Goal: Task Accomplishment & Management: Complete application form

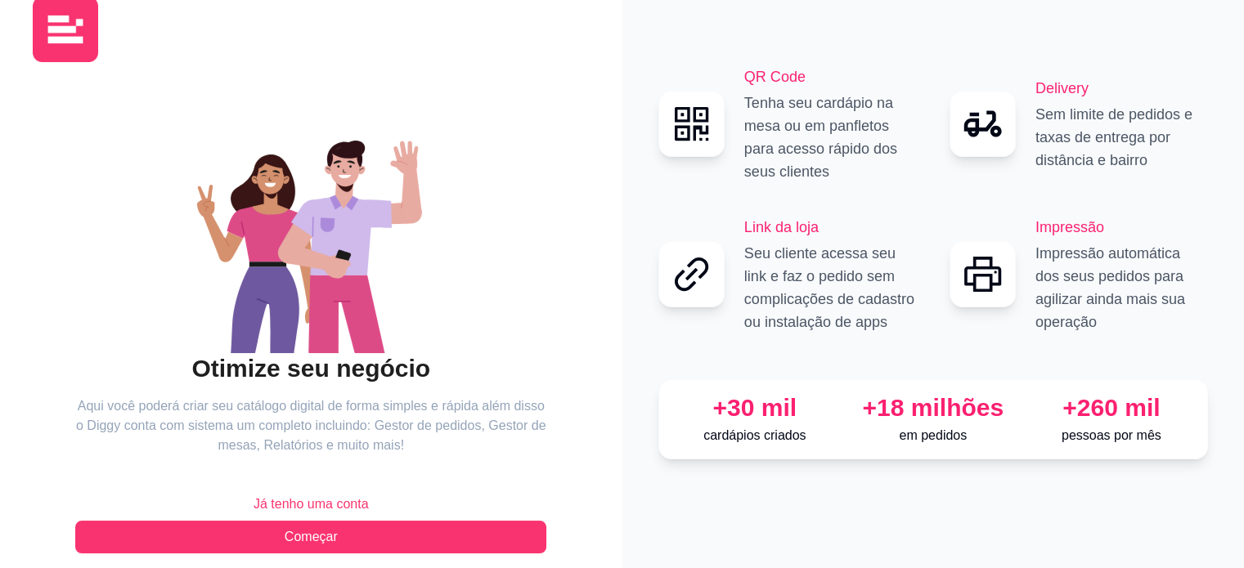
scroll to position [53, 0]
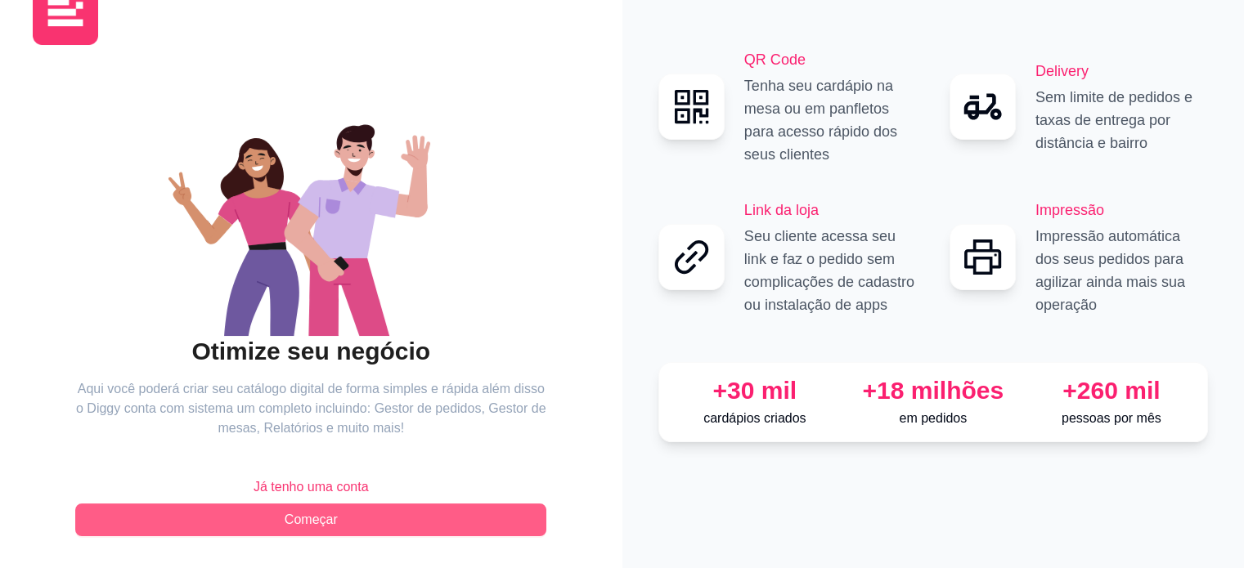
click at [326, 523] on span "Começar" at bounding box center [311, 520] width 53 height 20
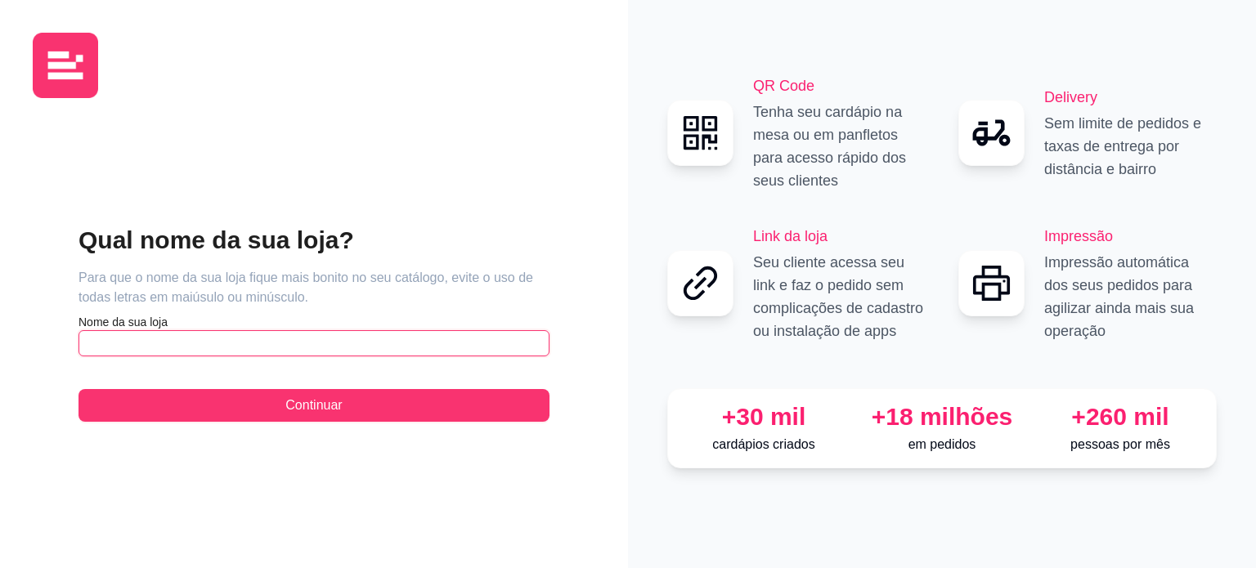
click at [256, 343] on input "text" at bounding box center [314, 343] width 471 height 26
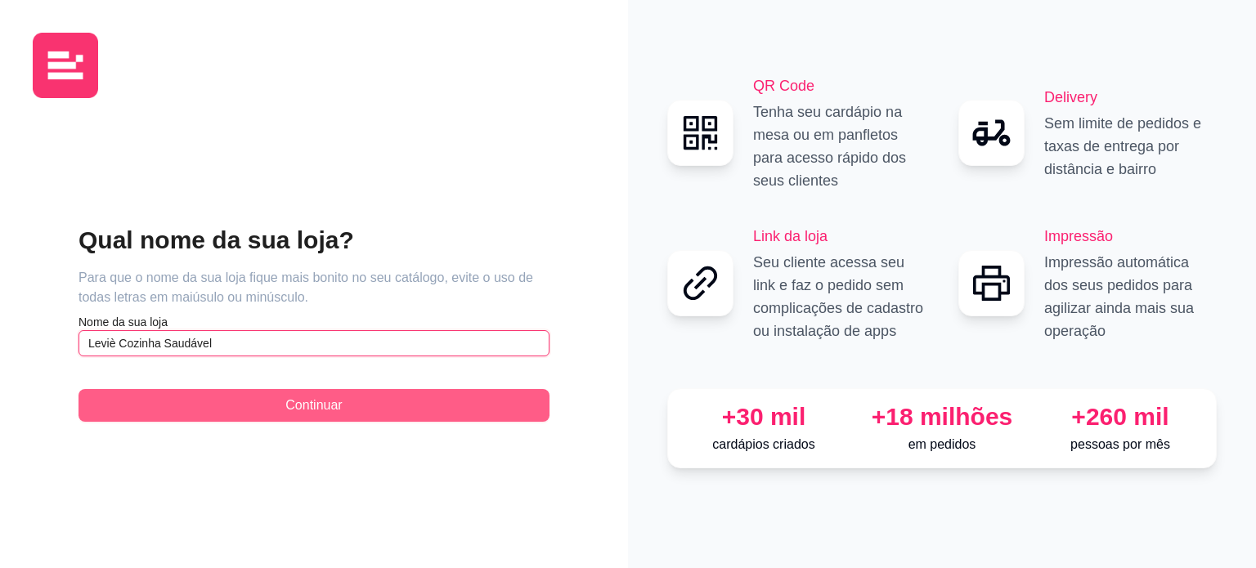
type input "Leviè Cozinha Saudável"
click at [295, 418] on button "Continuar" at bounding box center [314, 405] width 471 height 33
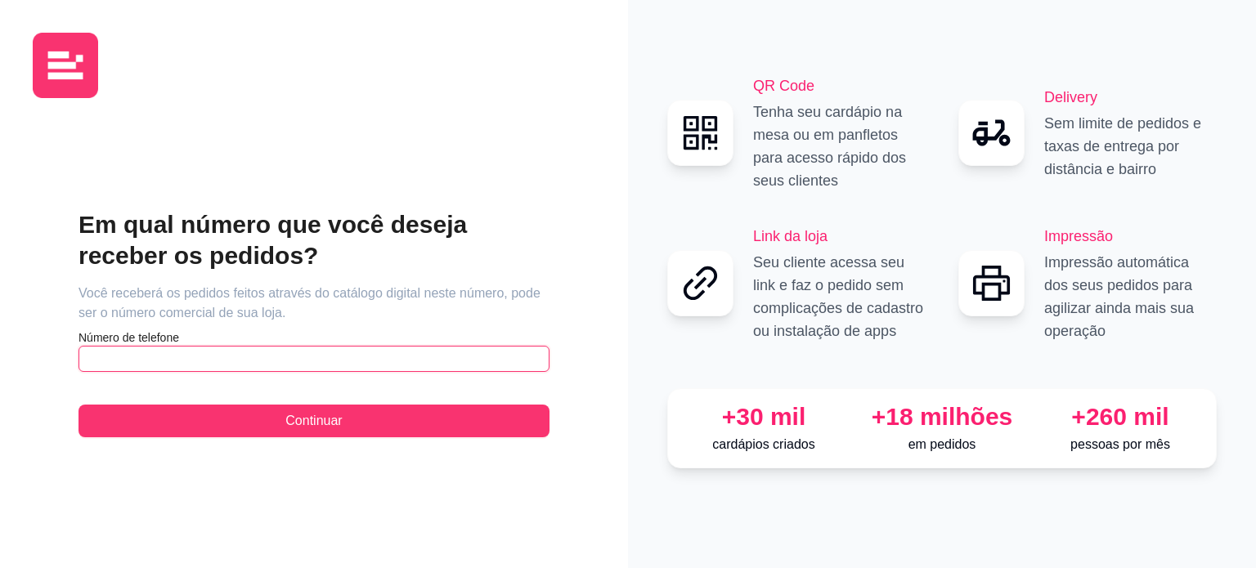
click at [338, 361] on input "text" at bounding box center [314, 359] width 471 height 26
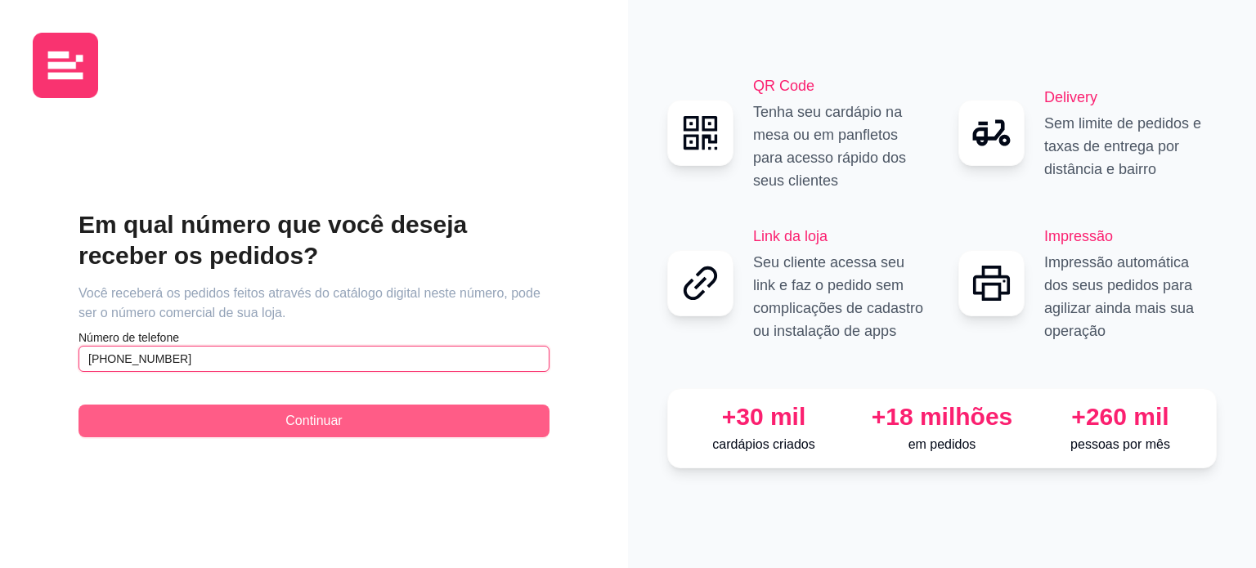
type input "[PHONE_NUMBER]"
click at [348, 409] on button "Continuar" at bounding box center [314, 421] width 471 height 33
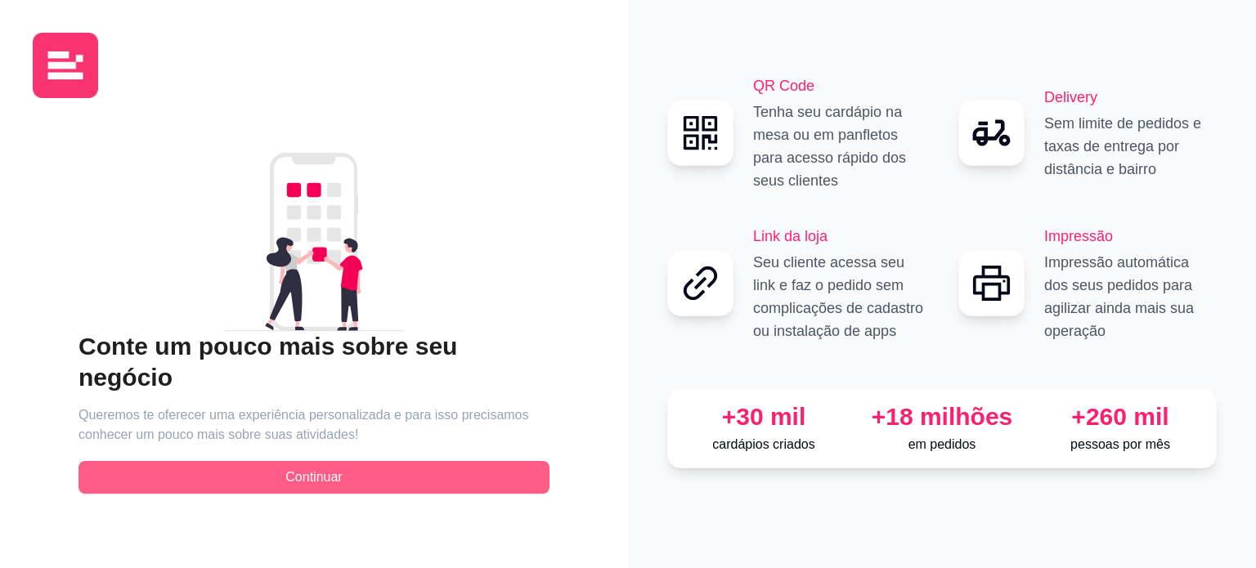
click at [346, 461] on button "Continuar" at bounding box center [314, 477] width 471 height 33
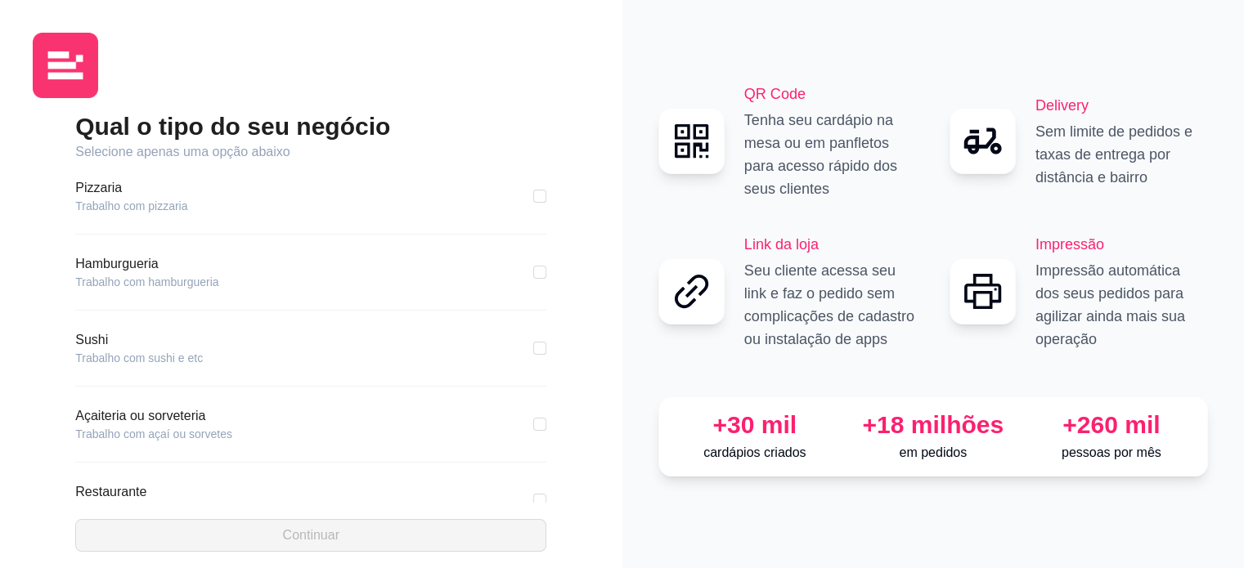
click at [193, 196] on div "Pizzaria Trabalho com pizzaria" at bounding box center [310, 196] width 471 height 36
click at [97, 170] on div "Pizzaria Trabalho com pizzaria Hamburgueria Trabalho com hamburgueria Sushi Tra…" at bounding box center [310, 332] width 471 height 341
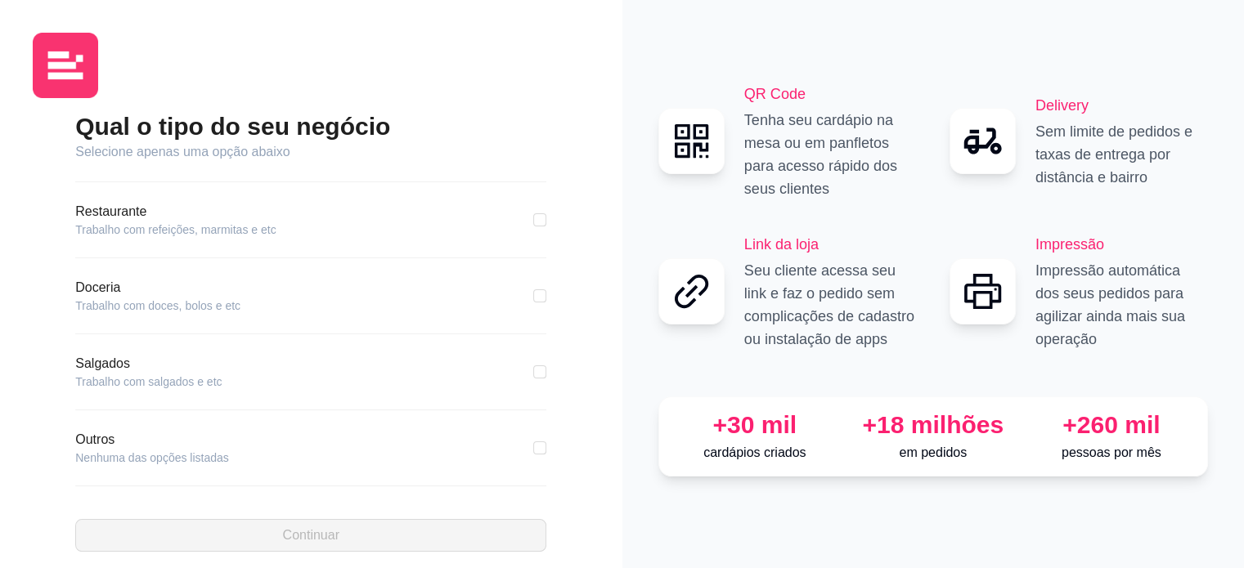
scroll to position [282, 0]
click at [533, 440] on input "checkbox" at bounding box center [539, 446] width 13 height 13
checkbox input "true"
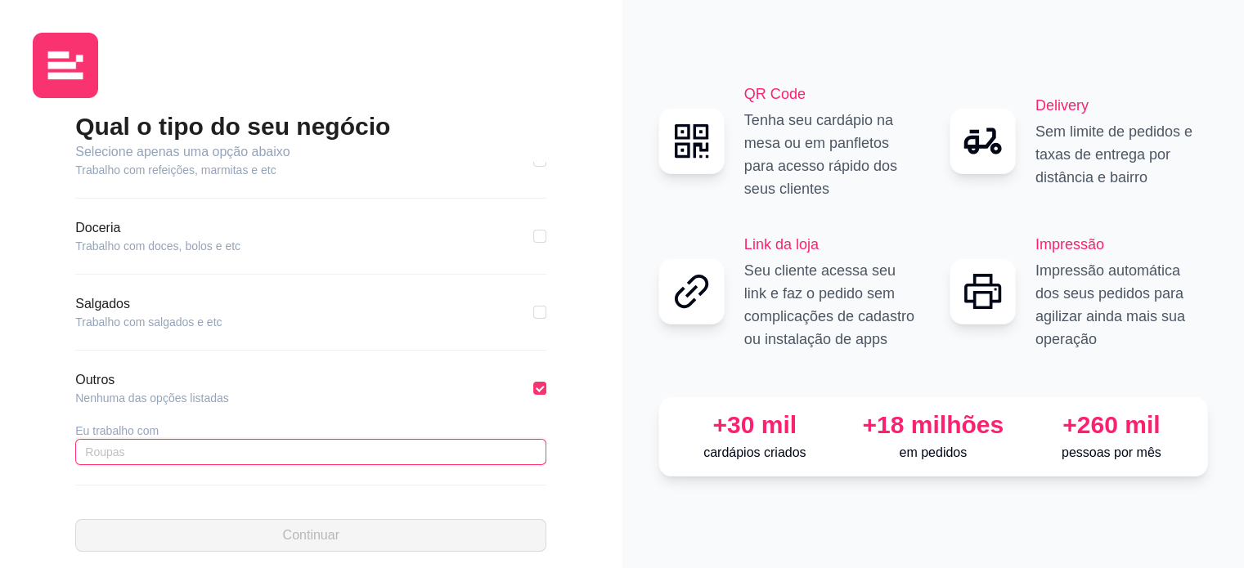
click at [249, 454] on input "text" at bounding box center [310, 452] width 471 height 26
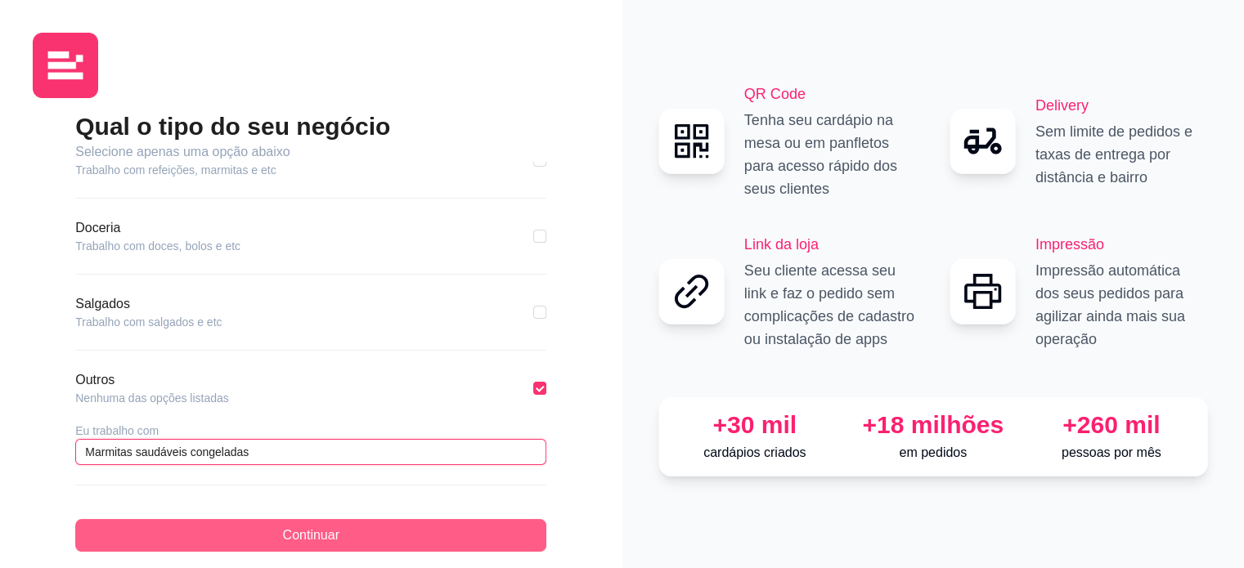
type input "Marmitas saudáveis congeladas"
click at [326, 539] on span "Continuar" at bounding box center [311, 536] width 56 height 20
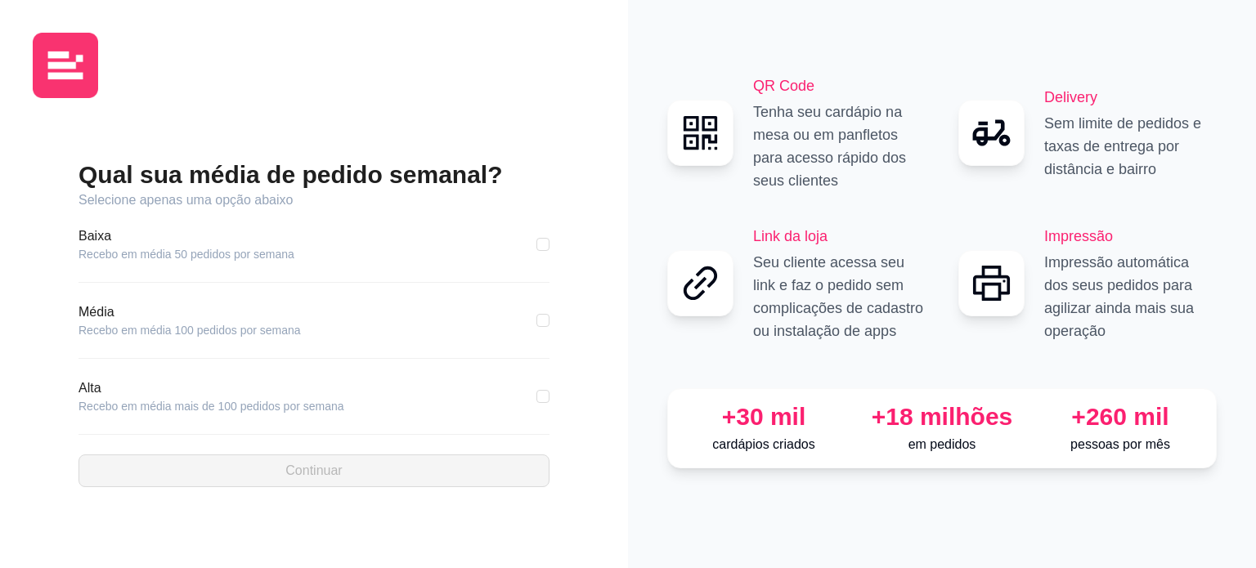
click at [536, 240] on div "Baixa Recebo em média 50 pedidos por semana" at bounding box center [314, 245] width 471 height 36
click at [549, 245] on input "checkbox" at bounding box center [543, 244] width 13 height 13
checkbox input "true"
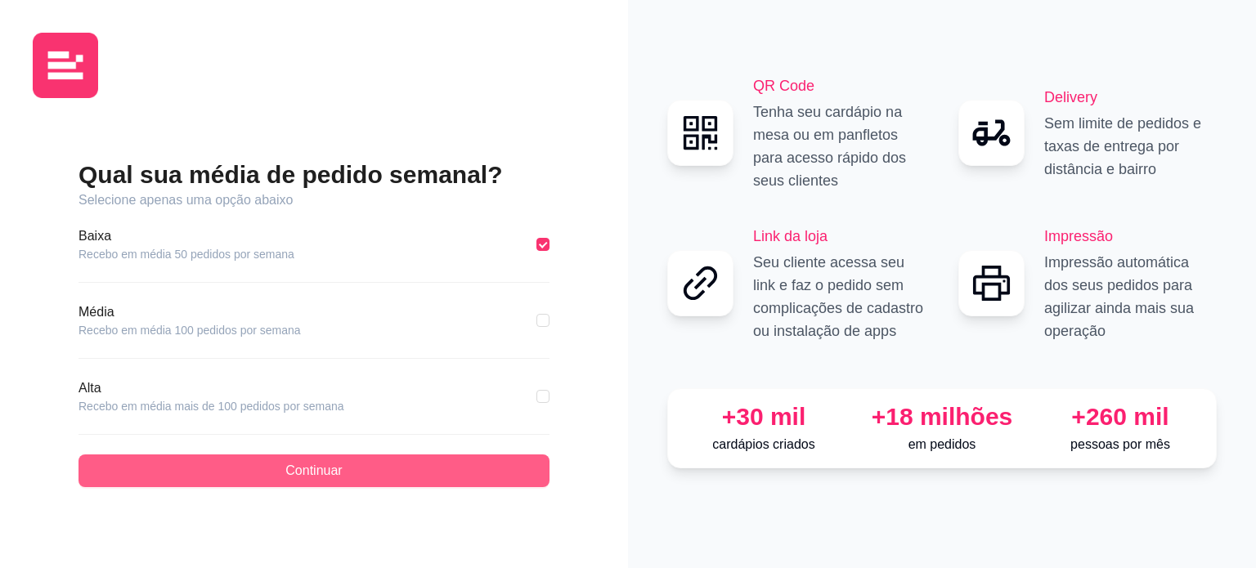
click at [366, 477] on button "Continuar" at bounding box center [314, 471] width 471 height 33
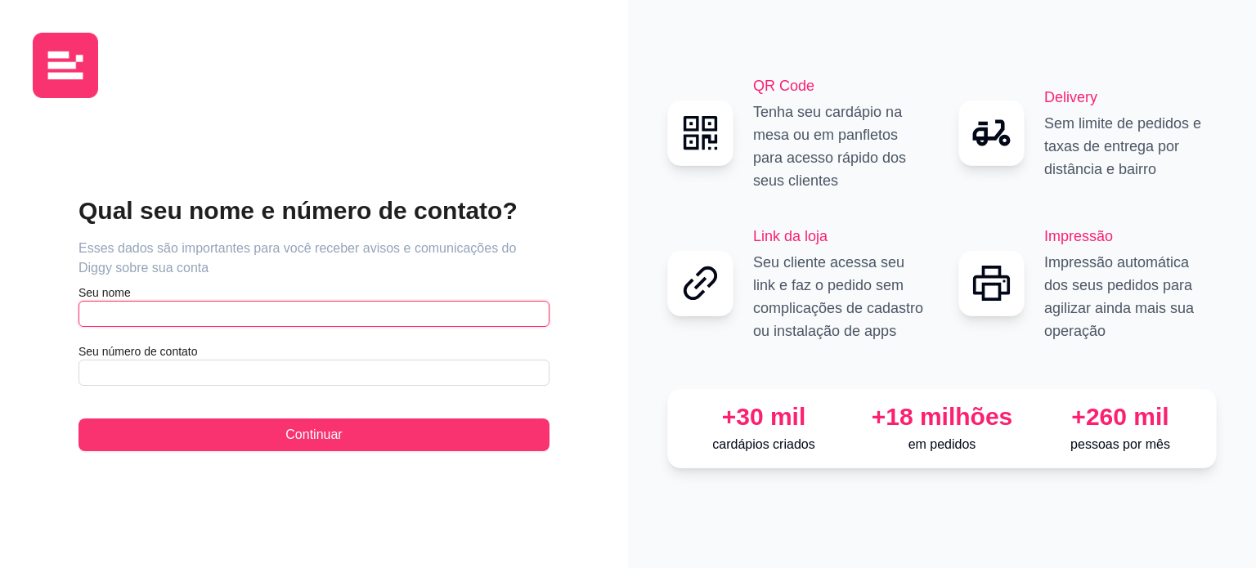
click at [317, 309] on input "text" at bounding box center [314, 314] width 471 height 26
type input "[PERSON_NAME]"
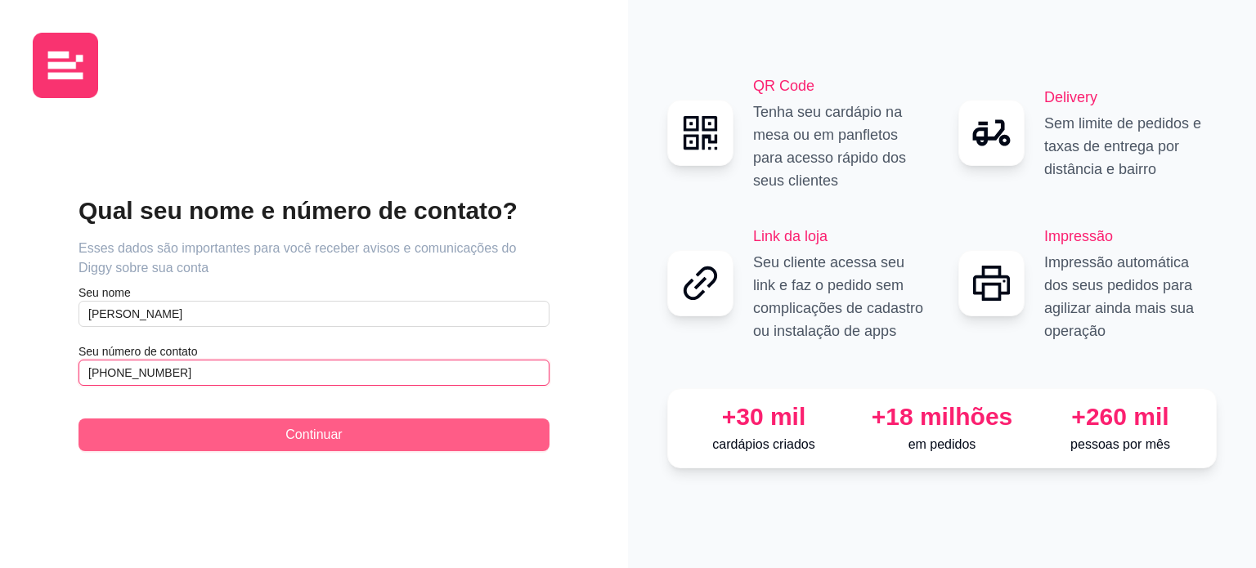
type input "[PHONE_NUMBER]"
click at [289, 442] on span "Continuar" at bounding box center [313, 435] width 56 height 20
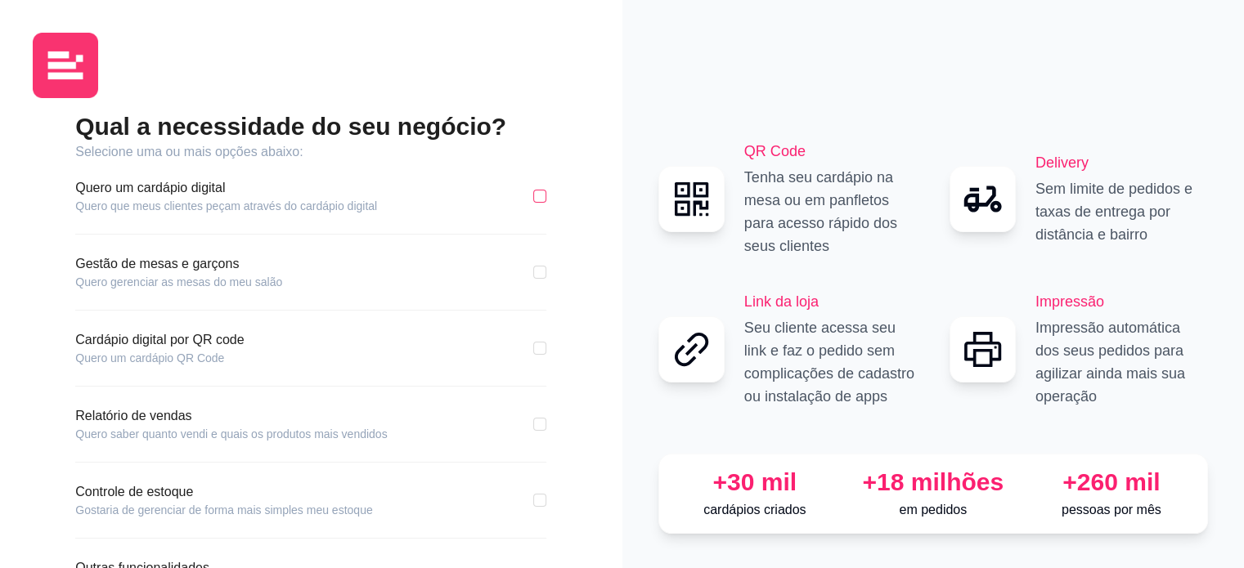
click at [537, 200] on input "checkbox" at bounding box center [539, 196] width 13 height 13
checkbox input "true"
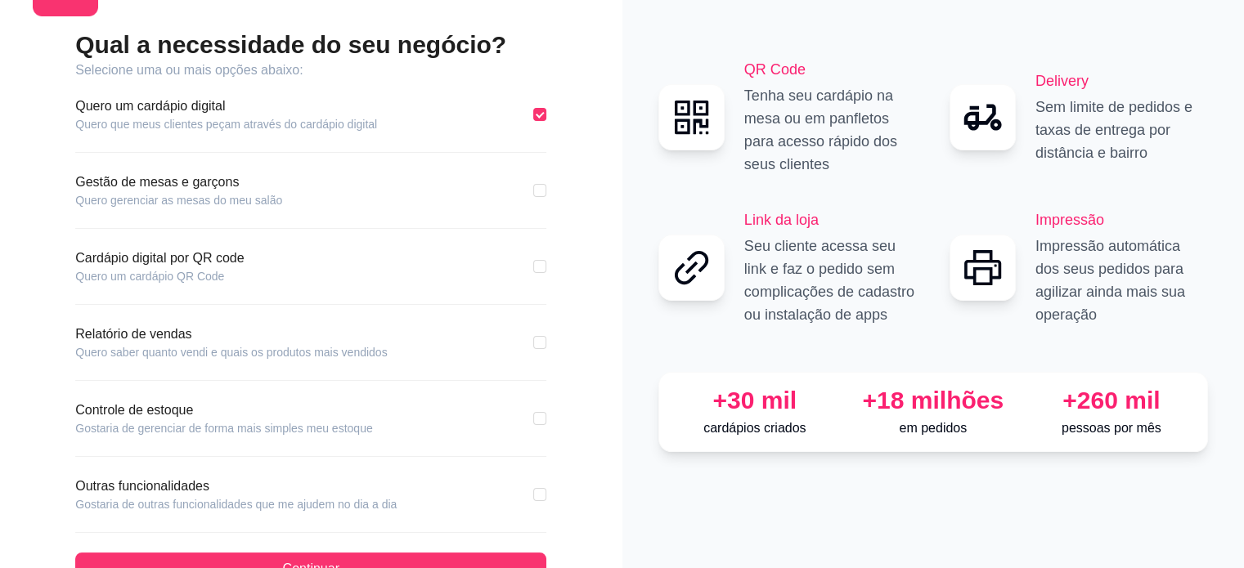
scroll to position [131, 0]
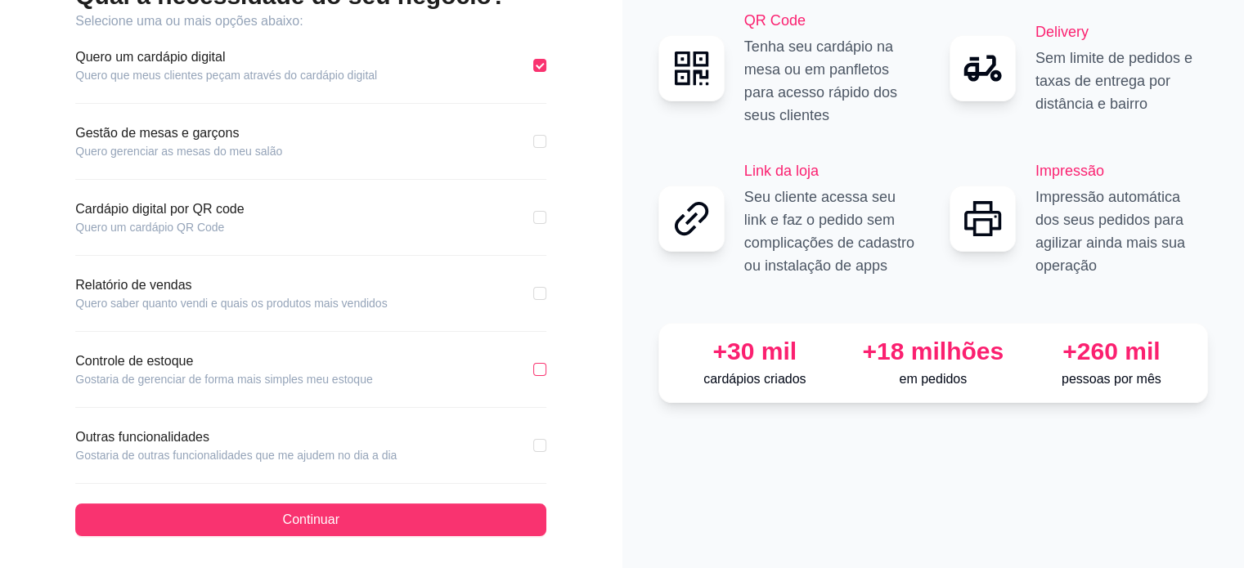
click at [544, 363] on input "checkbox" at bounding box center [539, 369] width 13 height 13
checkbox input "true"
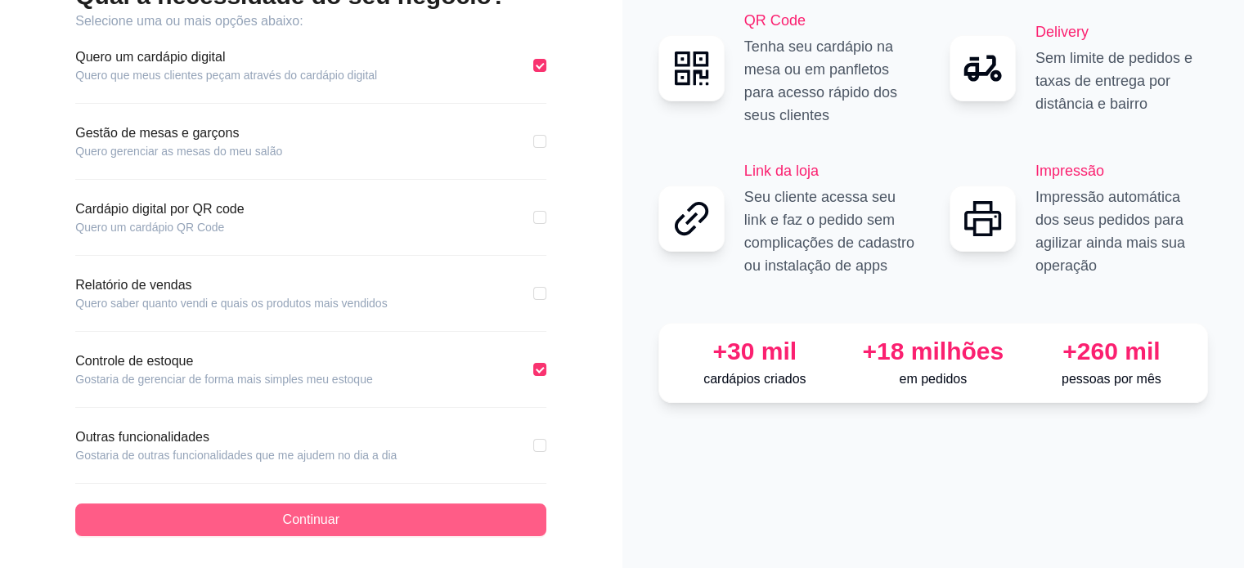
click at [389, 519] on button "Continuar" at bounding box center [310, 520] width 471 height 33
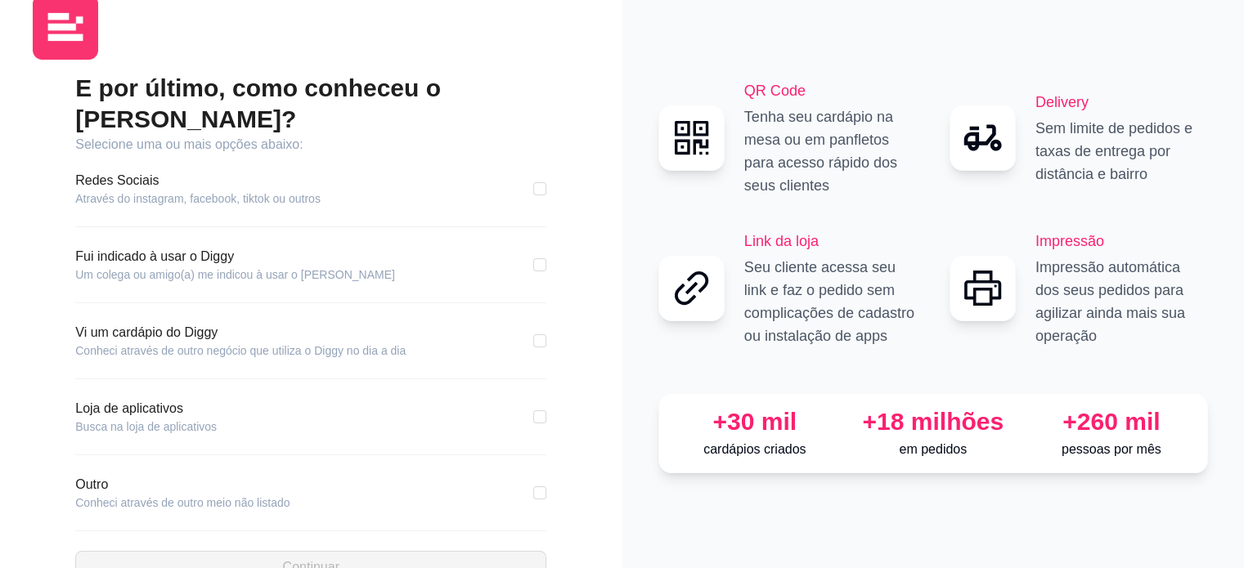
scroll to position [55, 0]
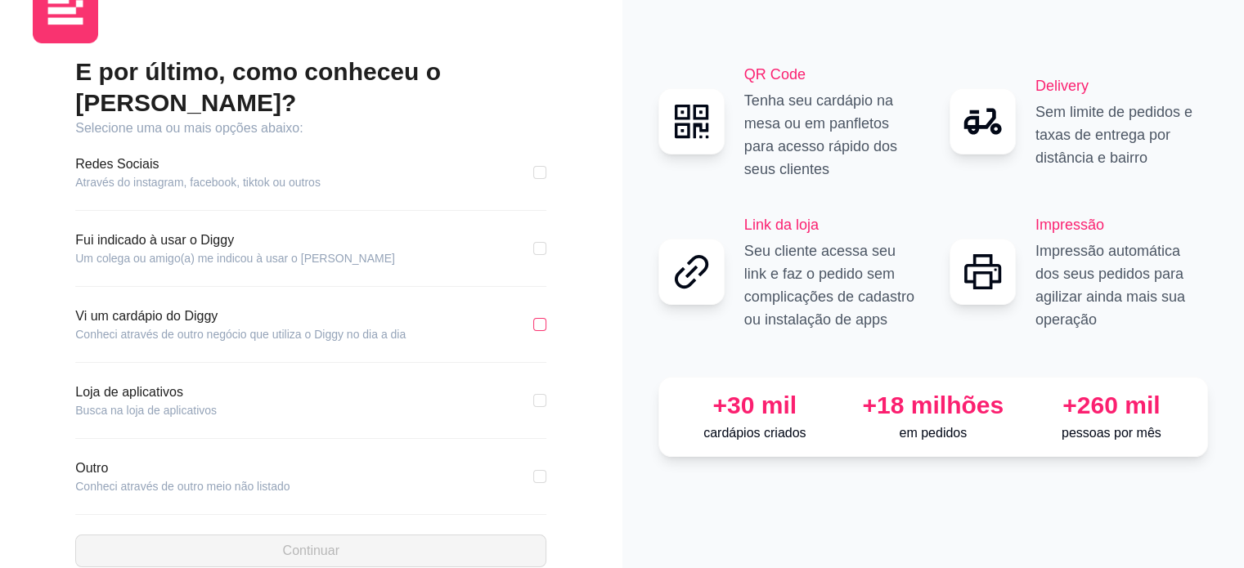
click at [540, 318] on input "checkbox" at bounding box center [539, 324] width 13 height 13
checkbox input "true"
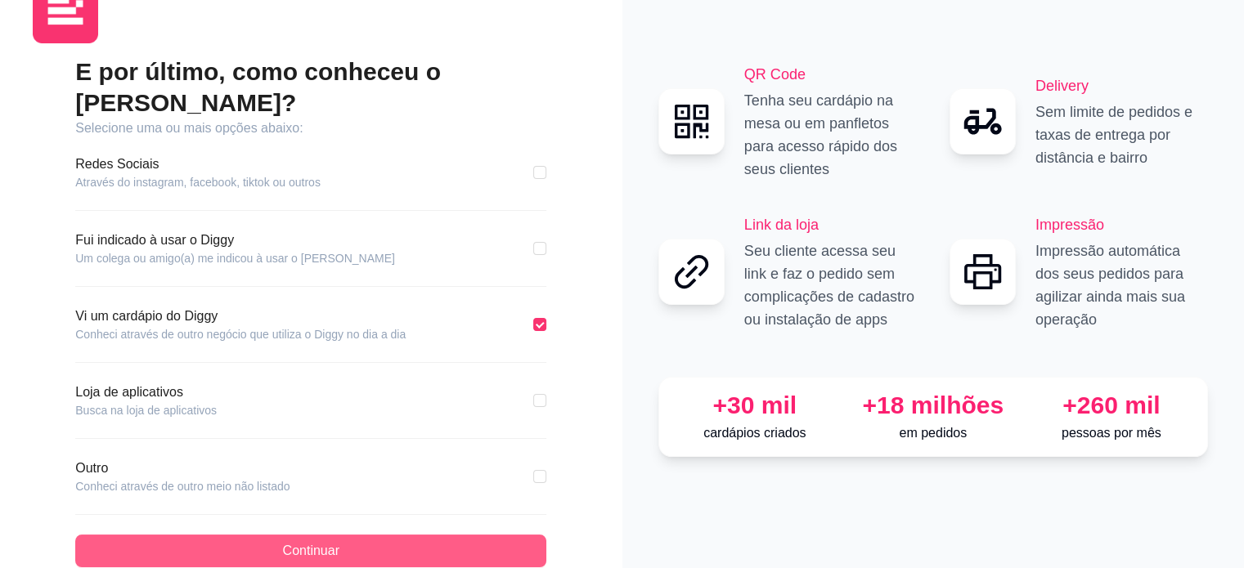
click at [448, 535] on button "Continuar" at bounding box center [310, 551] width 471 height 33
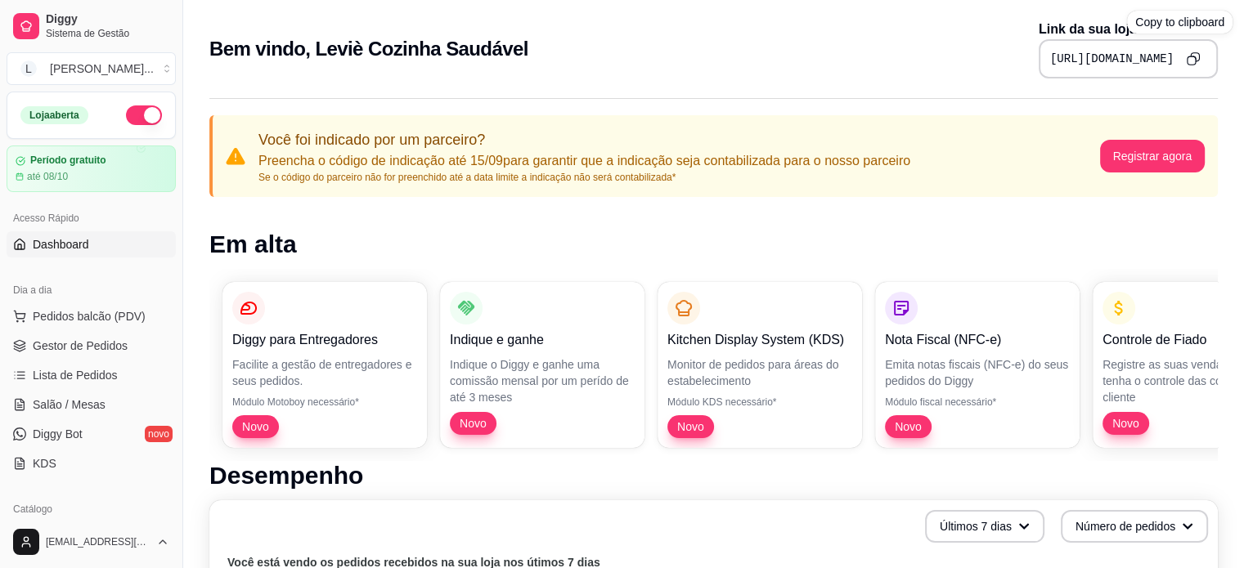
click at [1197, 52] on icon "Copy to clipboard" at bounding box center [1193, 59] width 14 height 14
click at [106, 373] on span "Lista de Pedidos" at bounding box center [75, 375] width 85 height 16
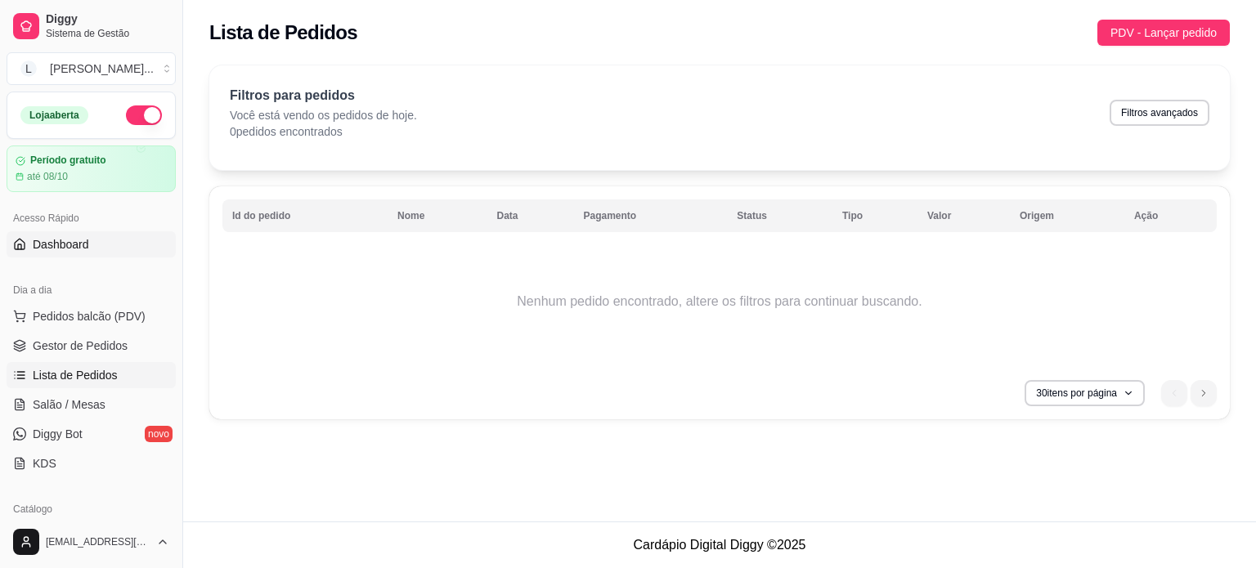
click at [84, 248] on span "Dashboard" at bounding box center [61, 244] width 56 height 16
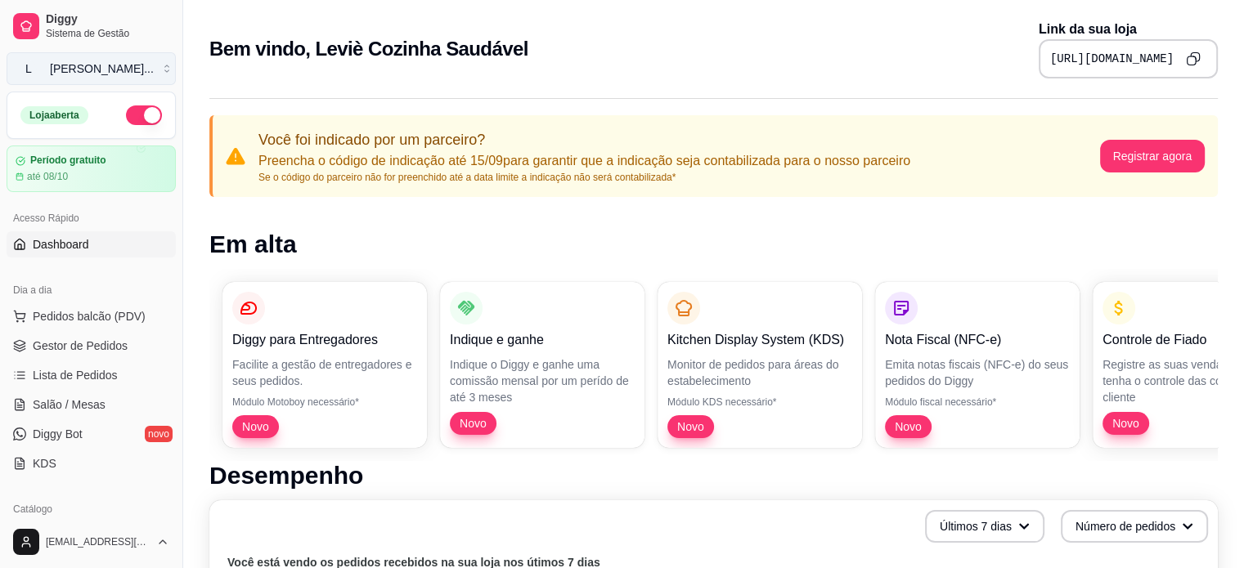
click at [106, 71] on div "[PERSON_NAME] ..." at bounding box center [102, 69] width 104 height 16
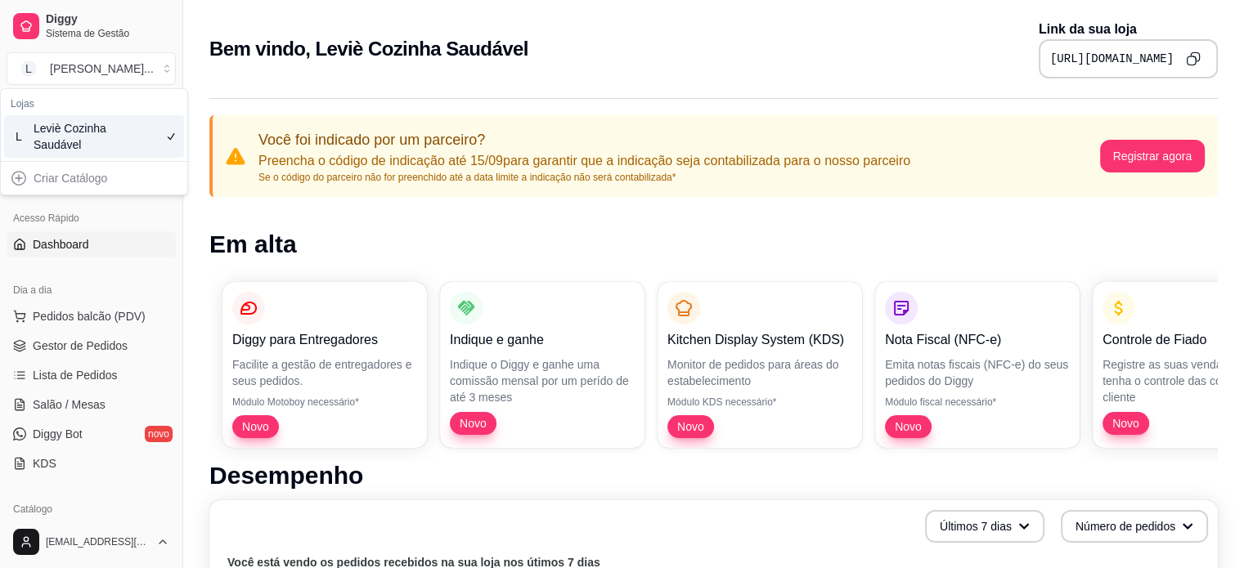
click at [99, 143] on div "Leviè Cozinha Saudável" at bounding box center [71, 136] width 74 height 33
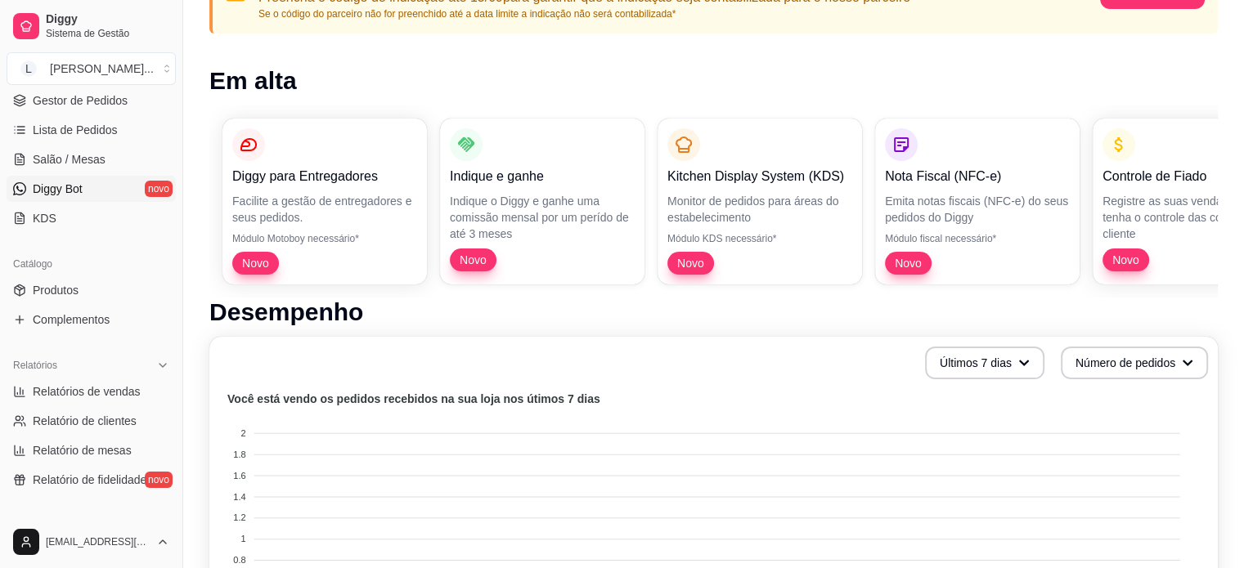
scroll to position [327, 0]
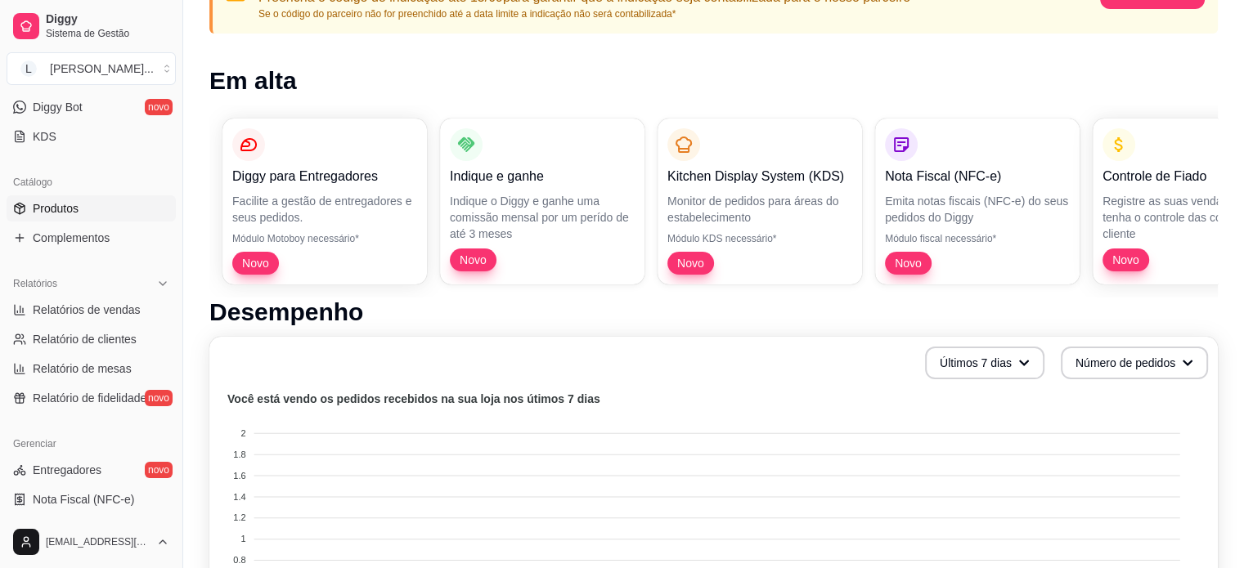
click at [35, 209] on span "Produtos" at bounding box center [56, 208] width 46 height 16
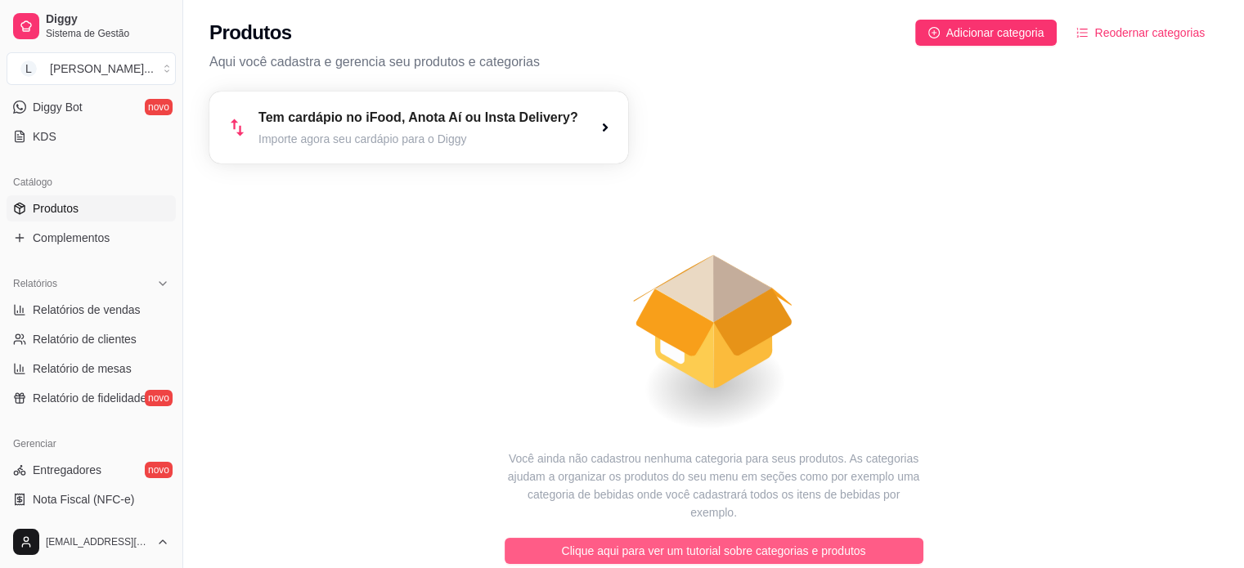
click at [733, 542] on span "Clique aqui para ver um tutorial sobre categorias e produtos" at bounding box center [714, 551] width 304 height 18
click at [782, 542] on span "Clique aqui para ver um tutorial sobre categorias e produtos" at bounding box center [714, 551] width 304 height 18
click at [890, 538] on button "Clique aqui para ver um tutorial sobre categorias e produtos" at bounding box center [714, 551] width 419 height 26
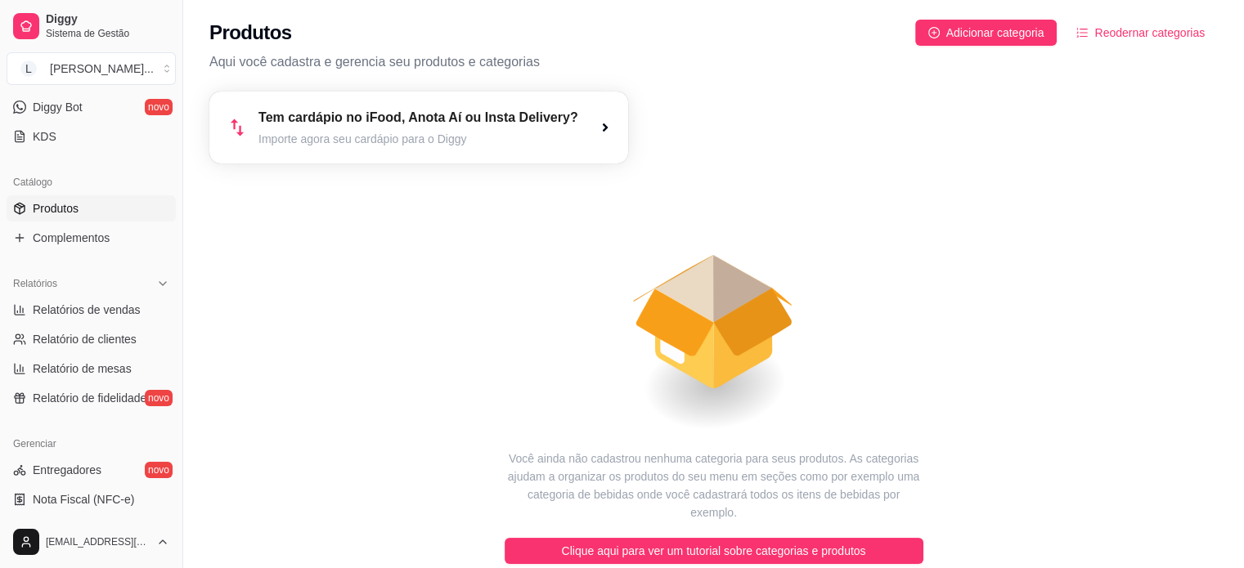
click at [547, 119] on article "Tem cardápio no iFood, Anota Aí ou Insta Delivery?" at bounding box center [418, 118] width 320 height 20
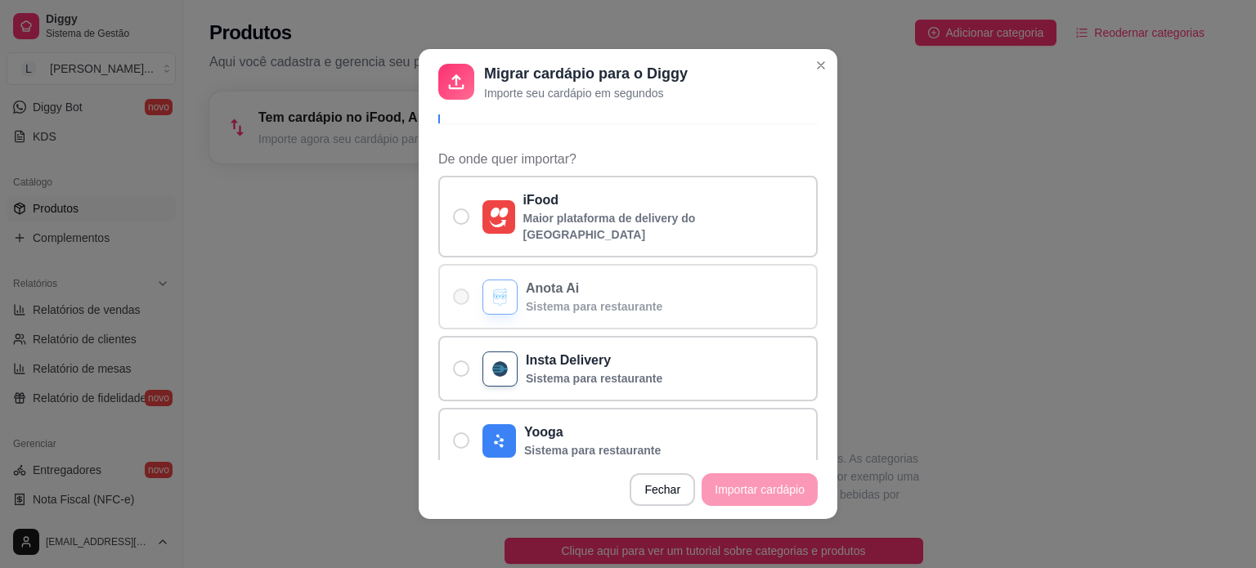
scroll to position [1, 0]
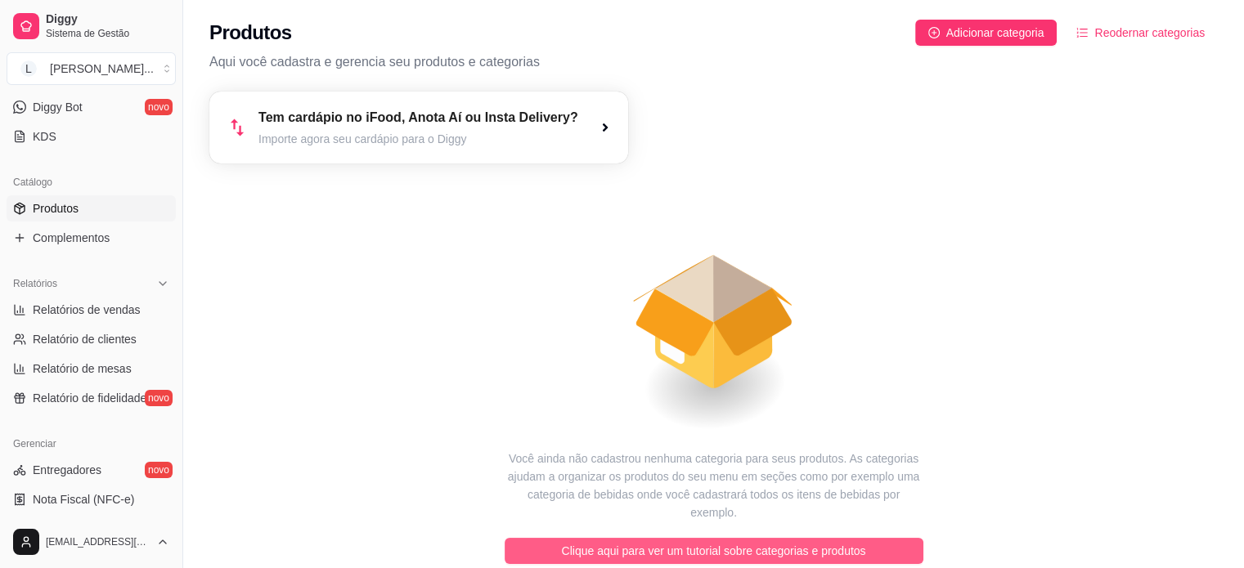
click at [766, 542] on span "Clique aqui para ver um tutorial sobre categorias e produtos" at bounding box center [714, 551] width 304 height 18
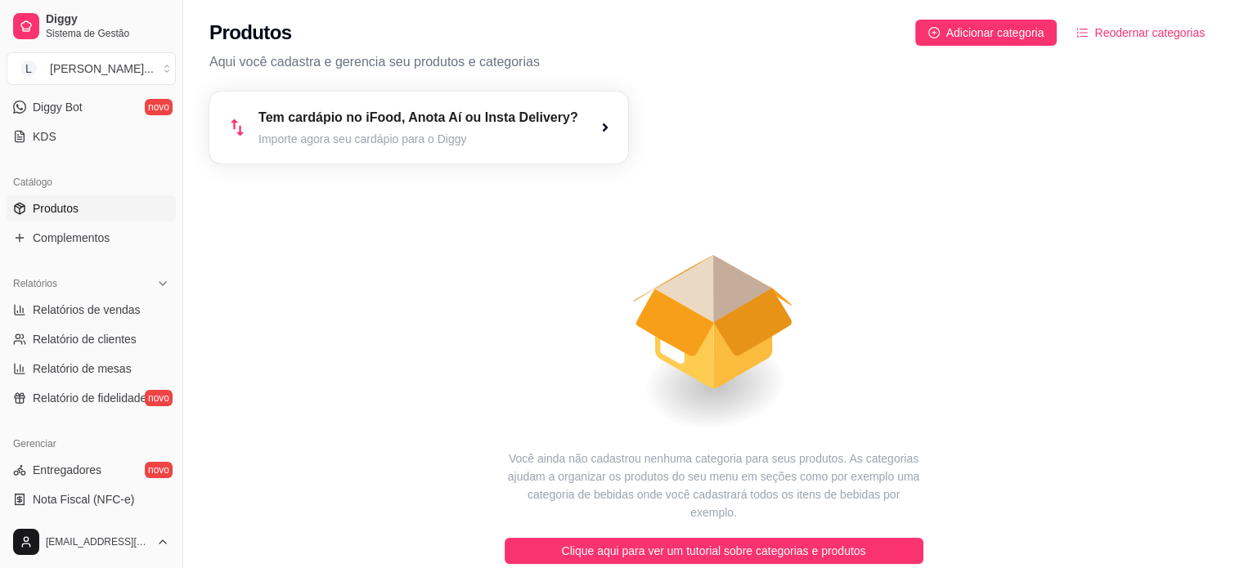
click at [1016, 47] on div "Produtos Adicionar categoria Reodernar categorias Aqui você cadastra e gerencia…" at bounding box center [713, 41] width 1061 height 82
click at [1016, 38] on span "Adicionar categoria" at bounding box center [995, 33] width 98 height 18
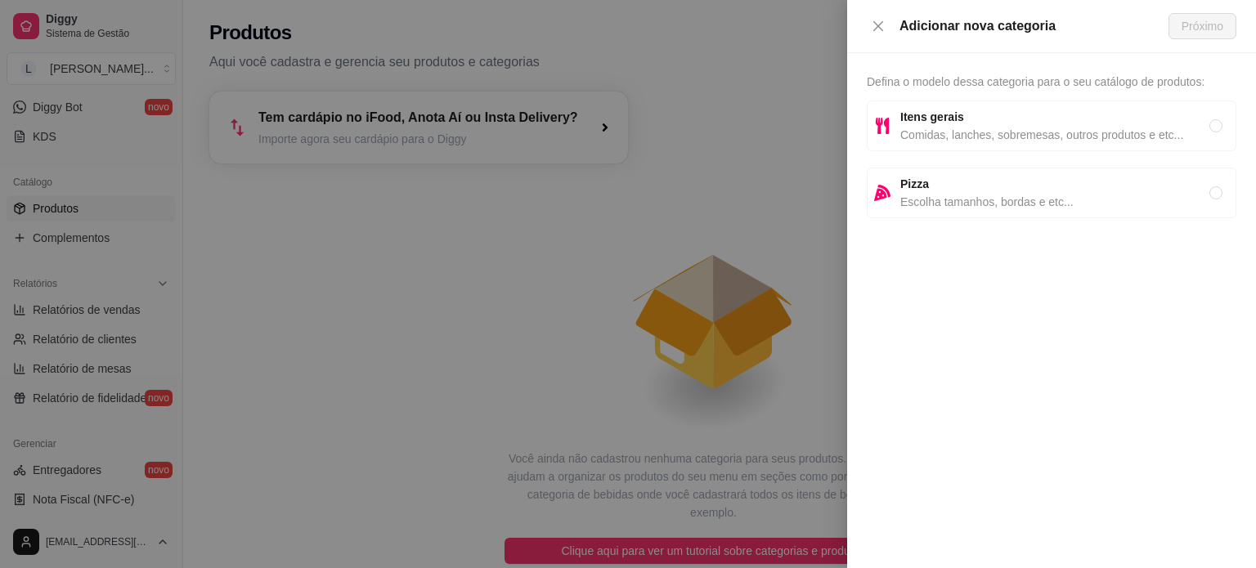
click at [991, 134] on span "Comidas, lanches, sobremesas, outros produtos e etc..." at bounding box center [1055, 135] width 309 height 18
radio input "true"
click at [1205, 19] on span "Próximo" at bounding box center [1203, 26] width 42 height 18
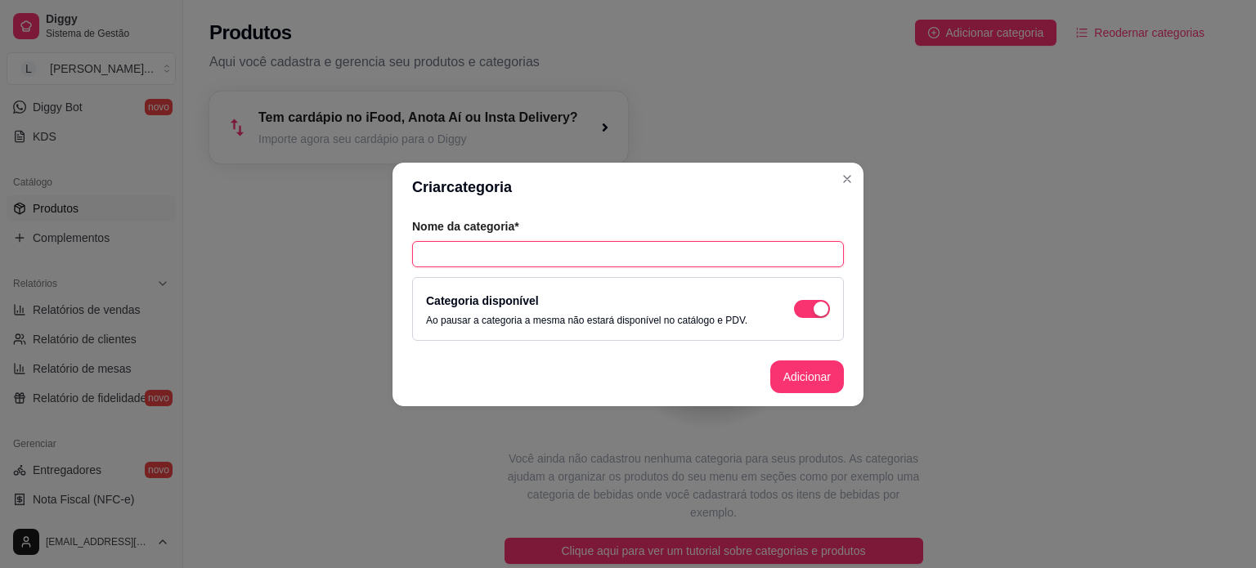
click at [693, 249] on input "text" at bounding box center [628, 254] width 432 height 26
type input "P"
type input "Opções com frango"
click at [813, 374] on button "Adicionar" at bounding box center [807, 377] width 72 height 32
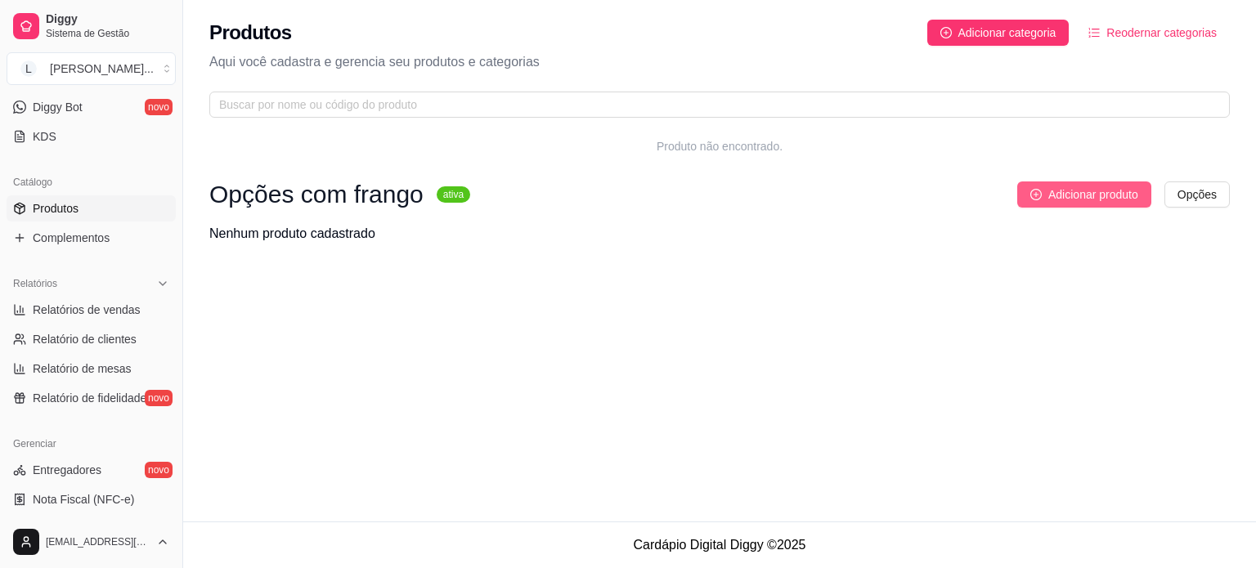
click at [1096, 191] on span "Adicionar produto" at bounding box center [1094, 195] width 90 height 18
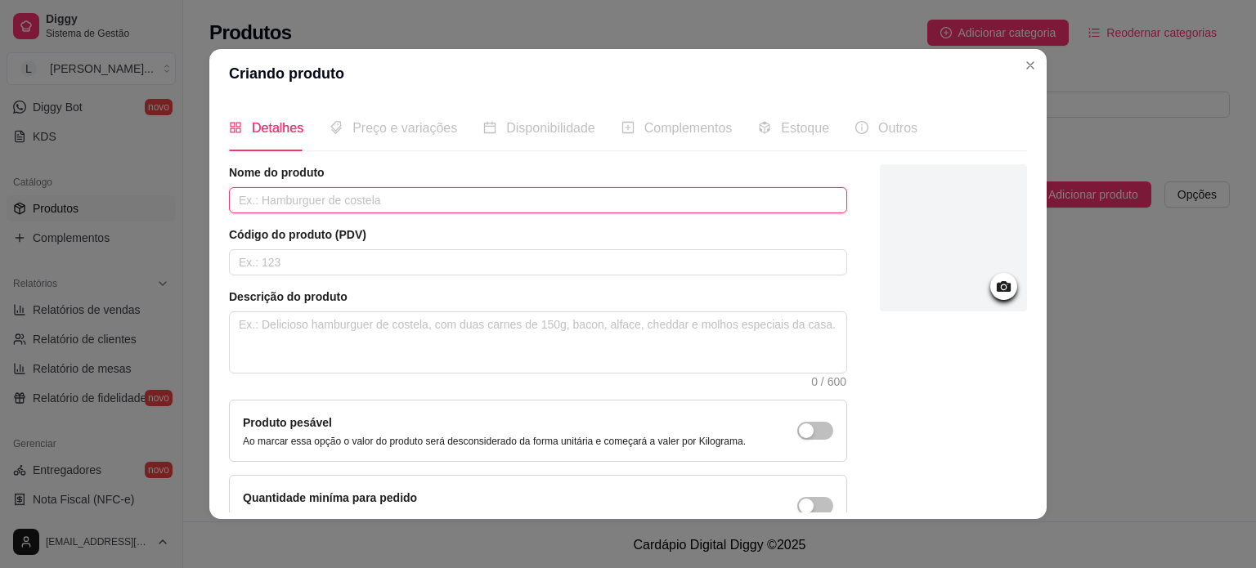
click at [298, 200] on input "text" at bounding box center [538, 200] width 618 height 26
paste input "Escondidinho Bovino"
type input "Escondidinho Bovino"
click at [298, 262] on input "text" at bounding box center [538, 262] width 618 height 26
type input "001"
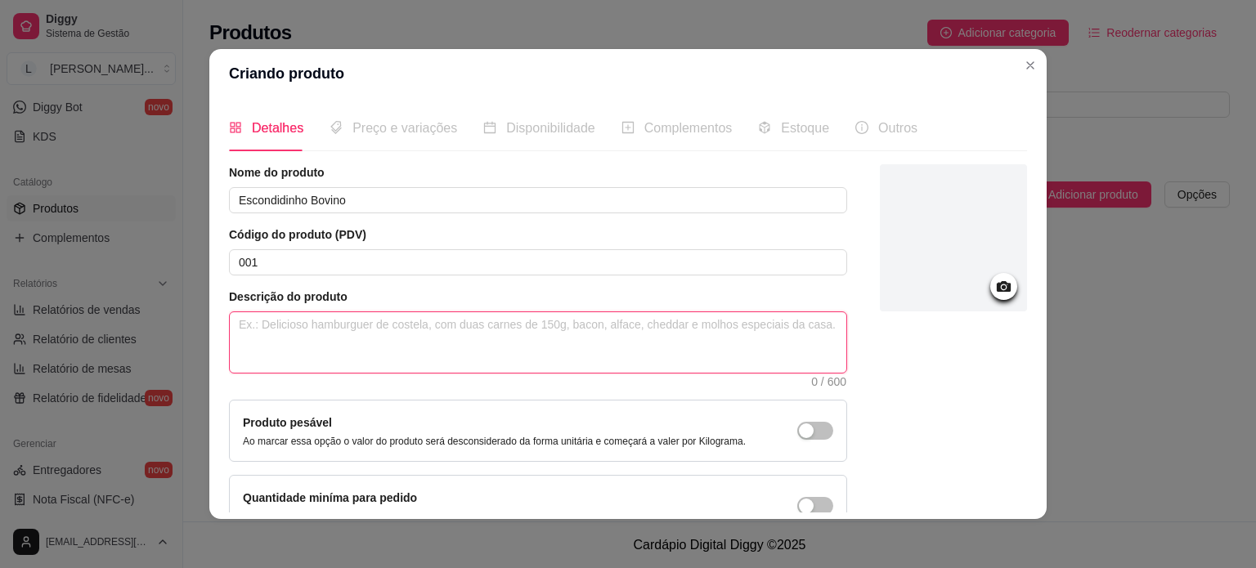
click at [323, 333] on textarea at bounding box center [538, 342] width 617 height 61
click at [352, 336] on textarea at bounding box center [538, 342] width 617 height 61
paste textarea "Purê de batata doce - 160g Patinho moído - 120g Queijo coalho ralado - 20g"
type textarea "Purê de batata doce - 160g Patinho moído - 120g Queijo coalho ralado - 20g"
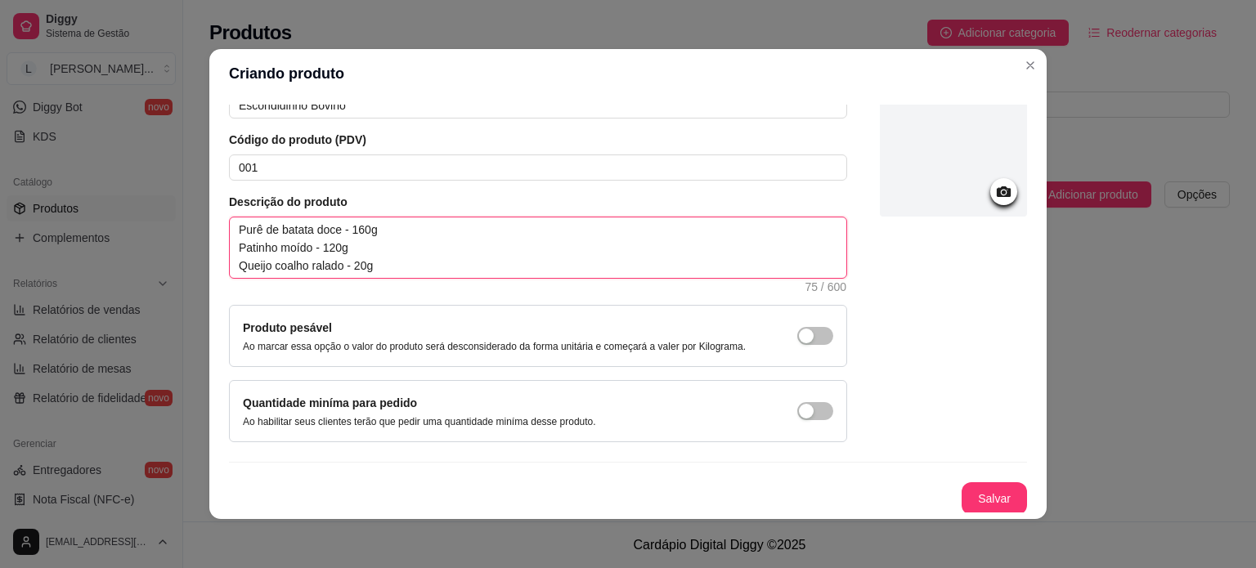
scroll to position [95, 0]
type textarea "Purê de batata doce - 160g Patinho moído - 120g Queijo coalho ralado - 20g"
click at [797, 343] on span "button" at bounding box center [815, 336] width 36 height 18
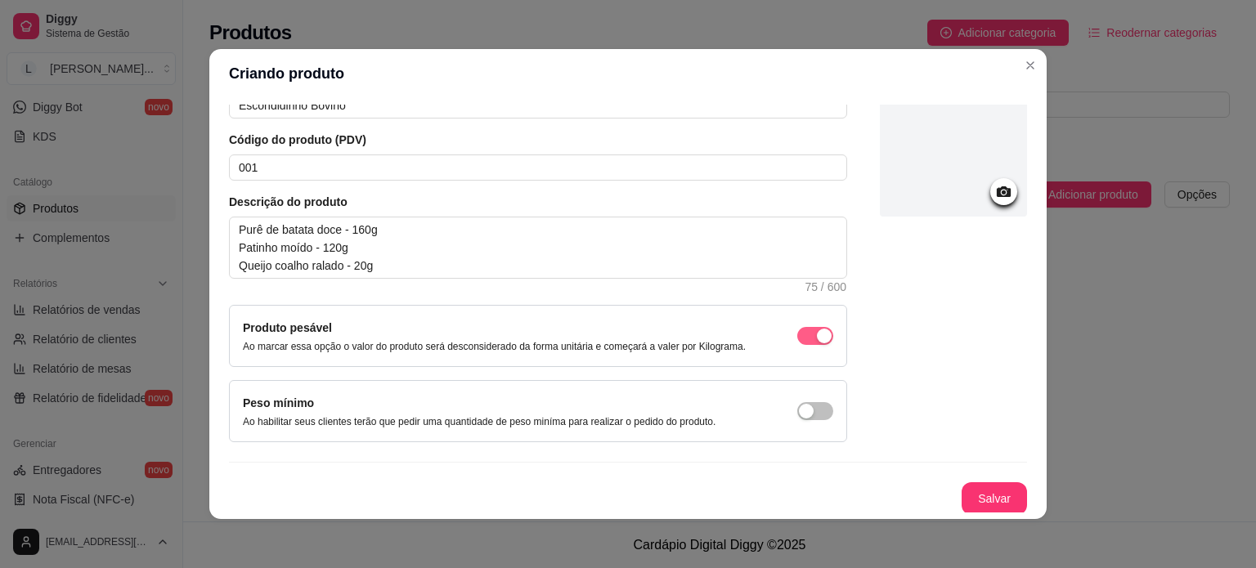
click at [797, 339] on span "button" at bounding box center [815, 336] width 36 height 18
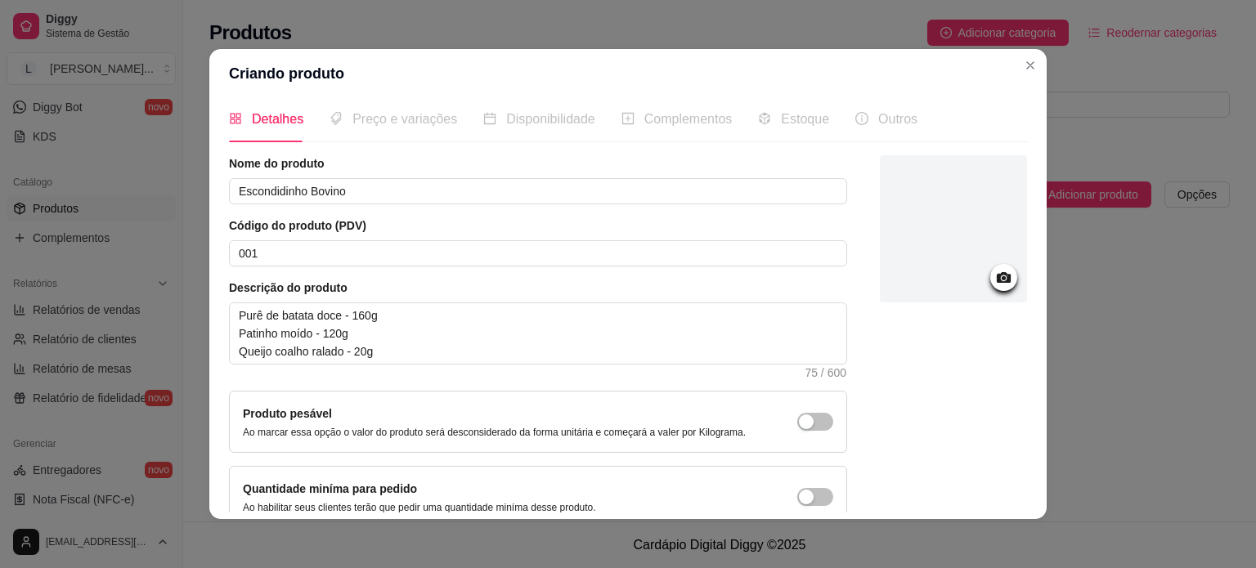
scroll to position [0, 0]
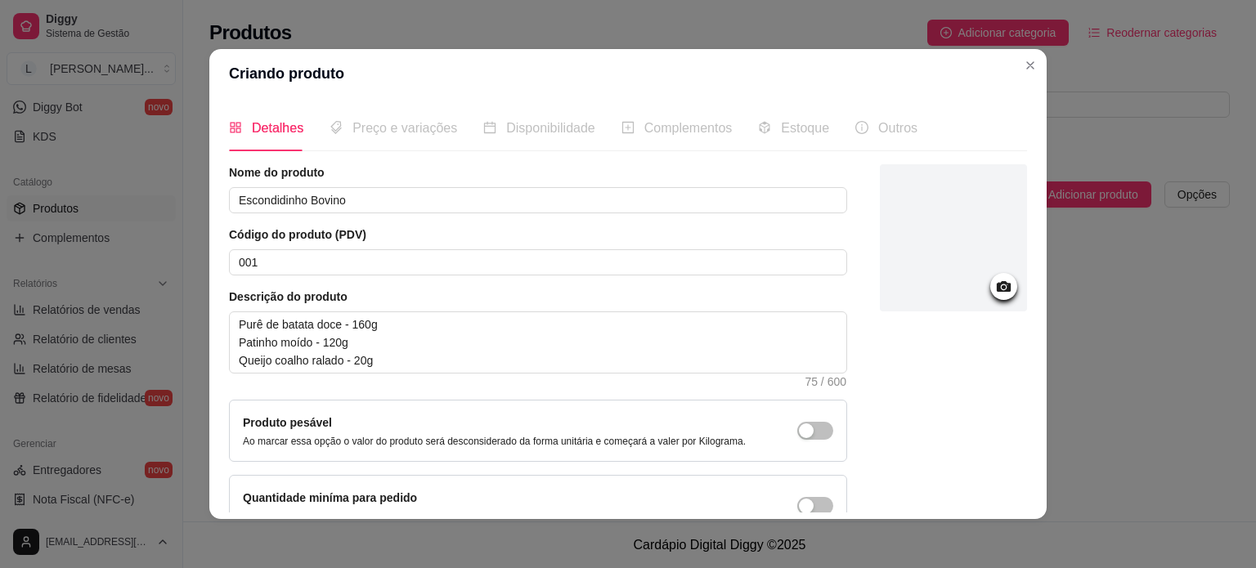
click at [408, 128] on span "Preço e variações" at bounding box center [405, 128] width 105 height 14
click at [997, 290] on icon at bounding box center [1004, 286] width 14 height 11
click at [838, 375] on div "Nome do produto Escondidinho Bovino Código do produto (PDV) 001 Descrição do pr…" at bounding box center [628, 350] width 798 height 373
click at [997, 283] on icon at bounding box center [1004, 286] width 14 height 11
click at [408, 133] on span "Preço e variações" at bounding box center [405, 128] width 105 height 14
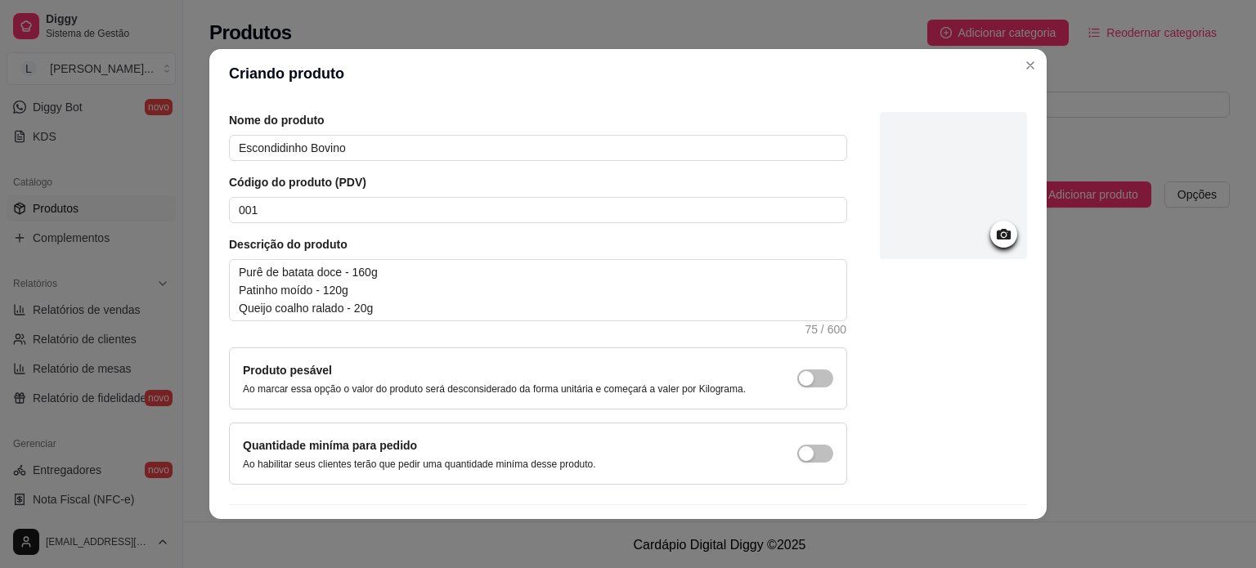
scroll to position [95, 0]
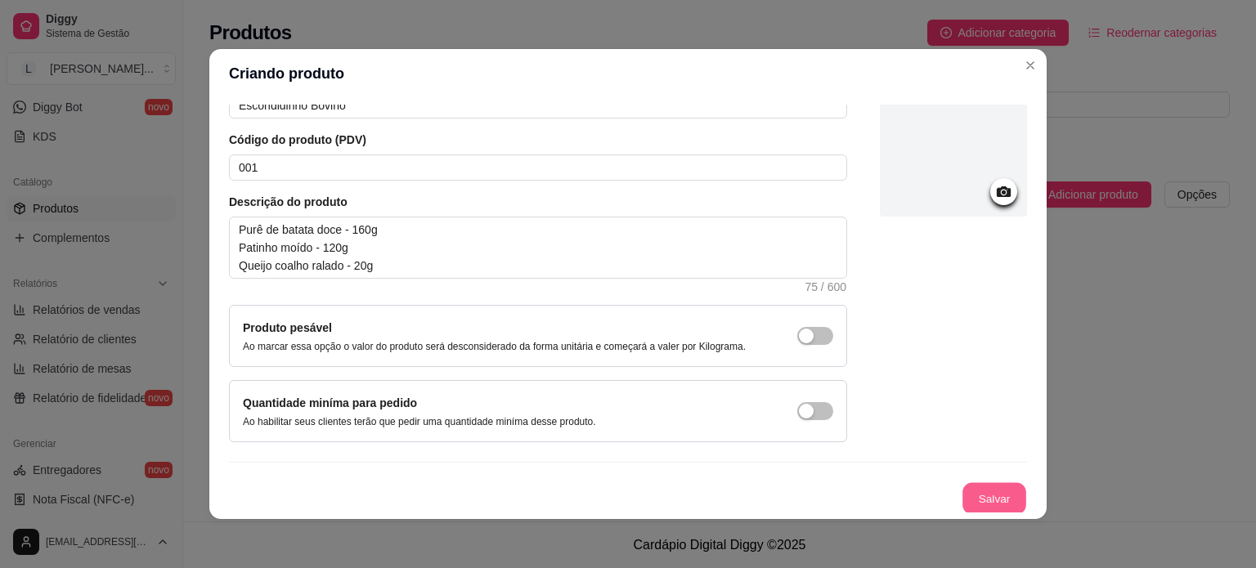
click at [963, 489] on button "Salvar" at bounding box center [995, 499] width 64 height 32
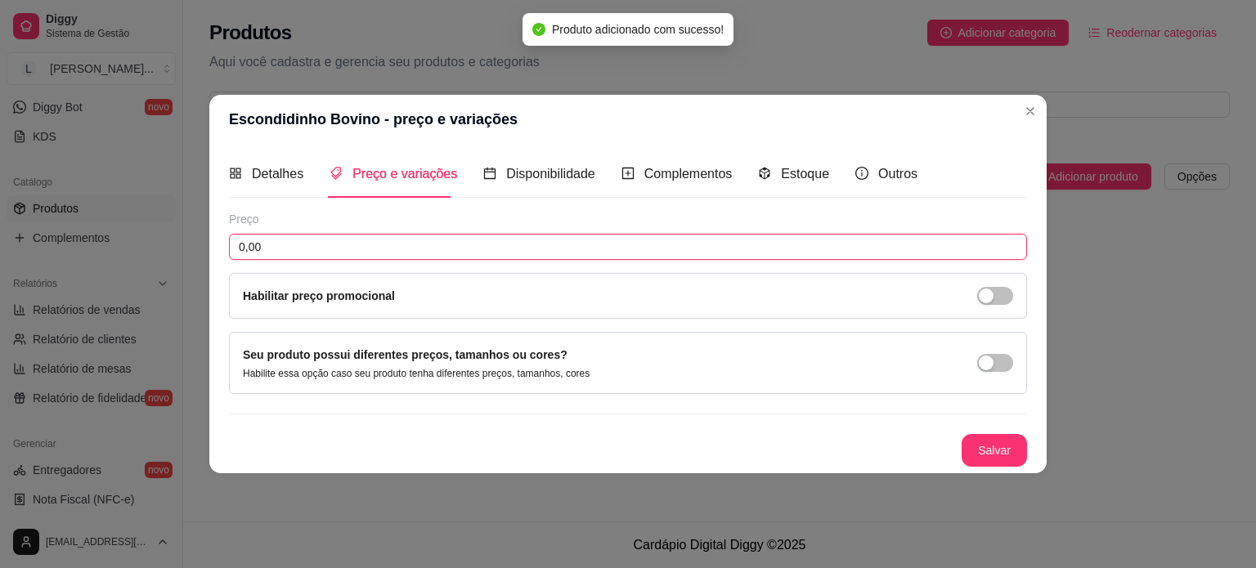
click at [334, 245] on input "0,00" at bounding box center [628, 247] width 798 height 26
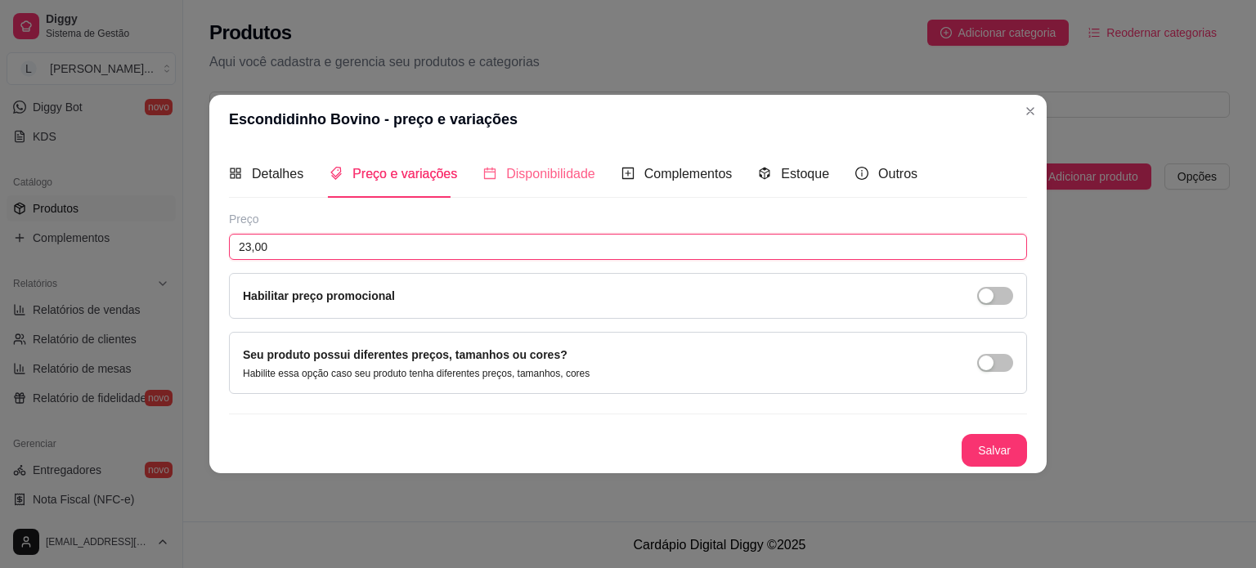
type input "23,00"
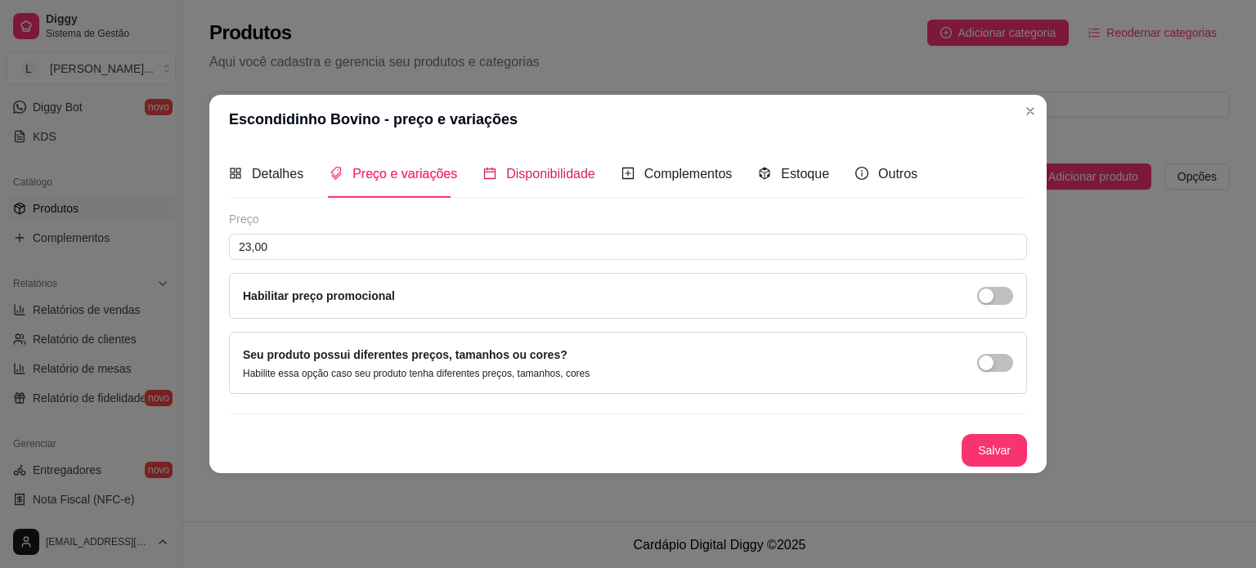
click at [550, 176] on span "Disponibilidade" at bounding box center [550, 174] width 89 height 14
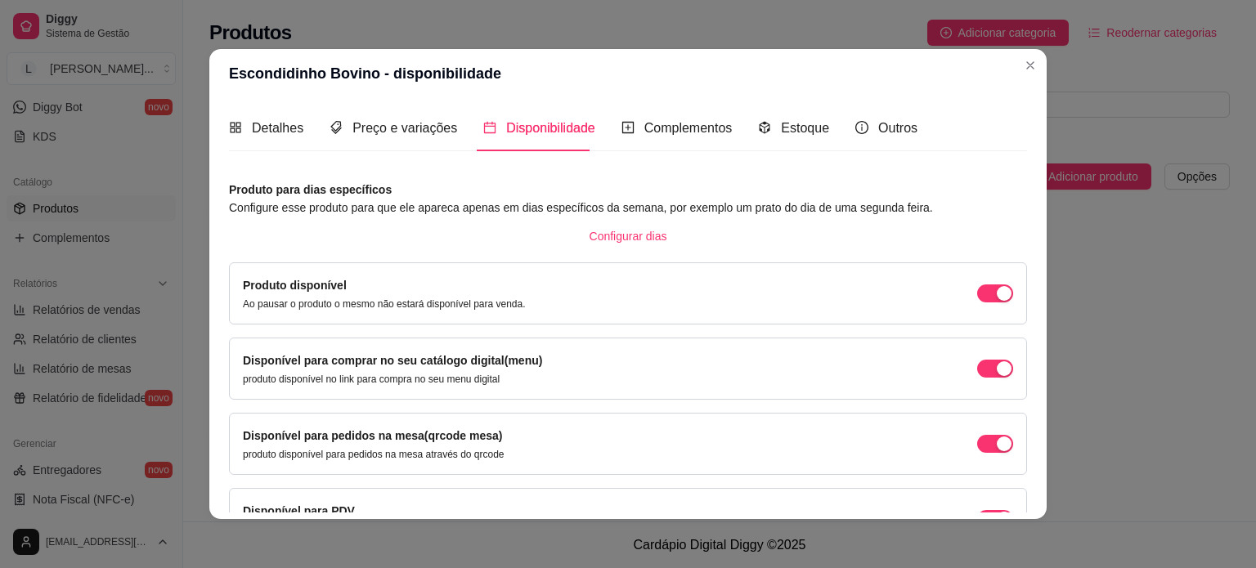
click at [988, 452] on div "Disponível para pedidos na mesa(qrcode mesa) produto disponível para pedidos na…" at bounding box center [628, 444] width 770 height 34
click at [977, 447] on button "button" at bounding box center [995, 444] width 36 height 18
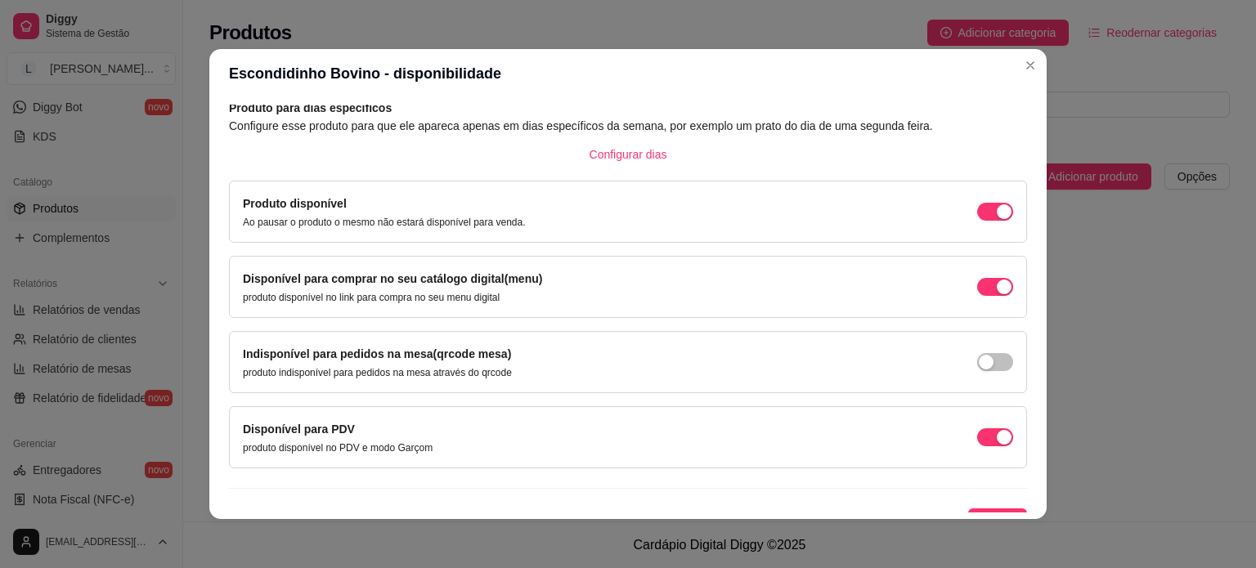
scroll to position [101, 0]
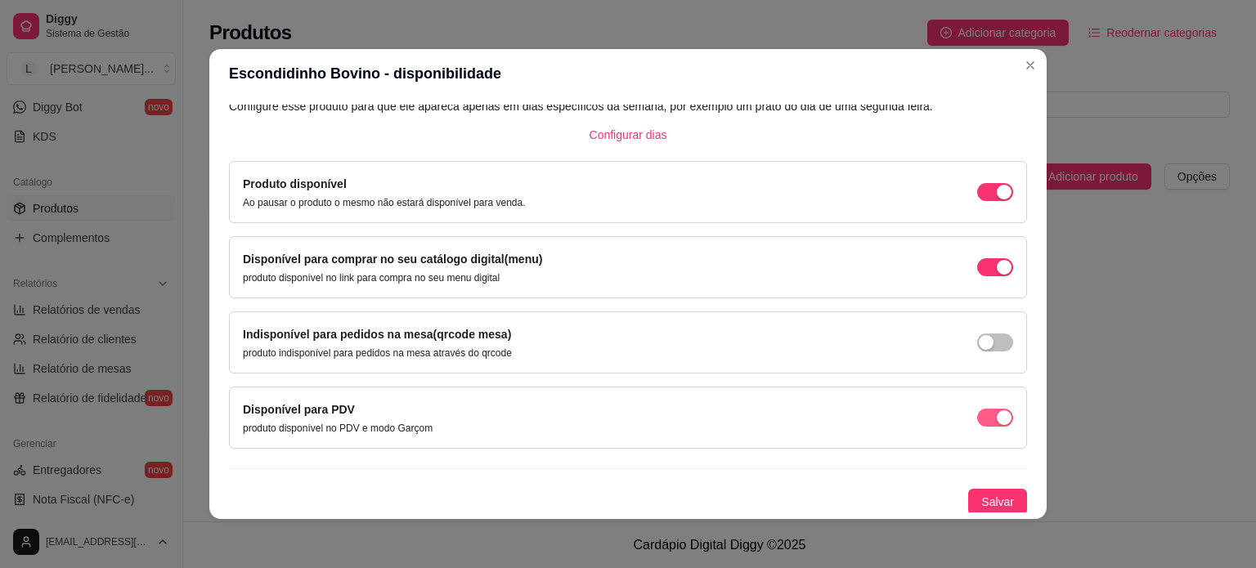
click at [977, 420] on span "button" at bounding box center [995, 418] width 36 height 18
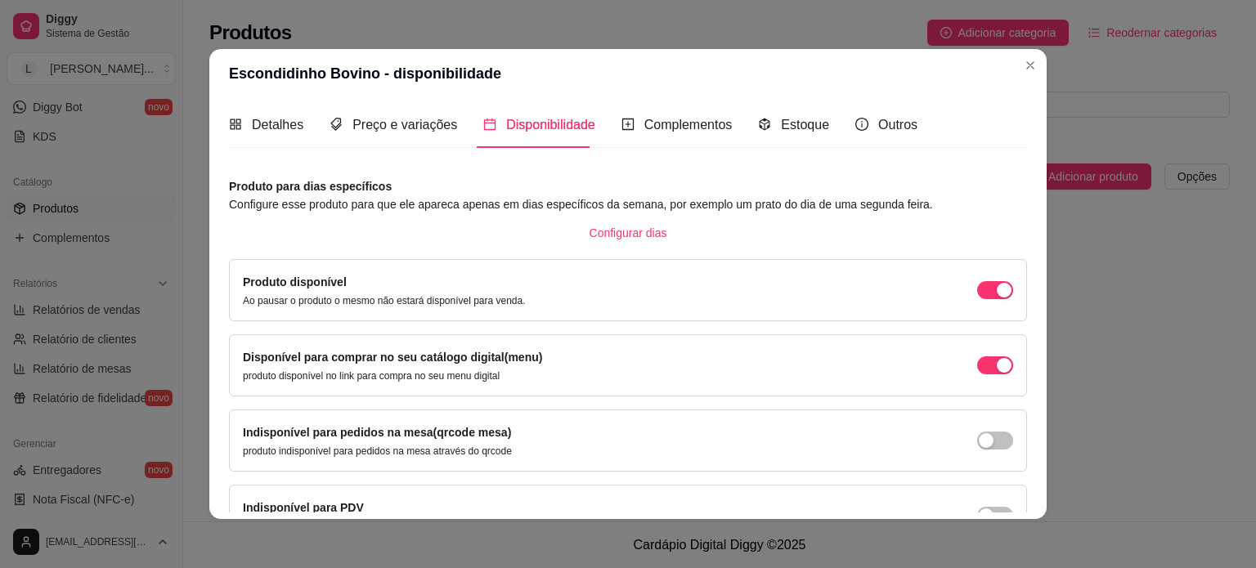
scroll to position [0, 0]
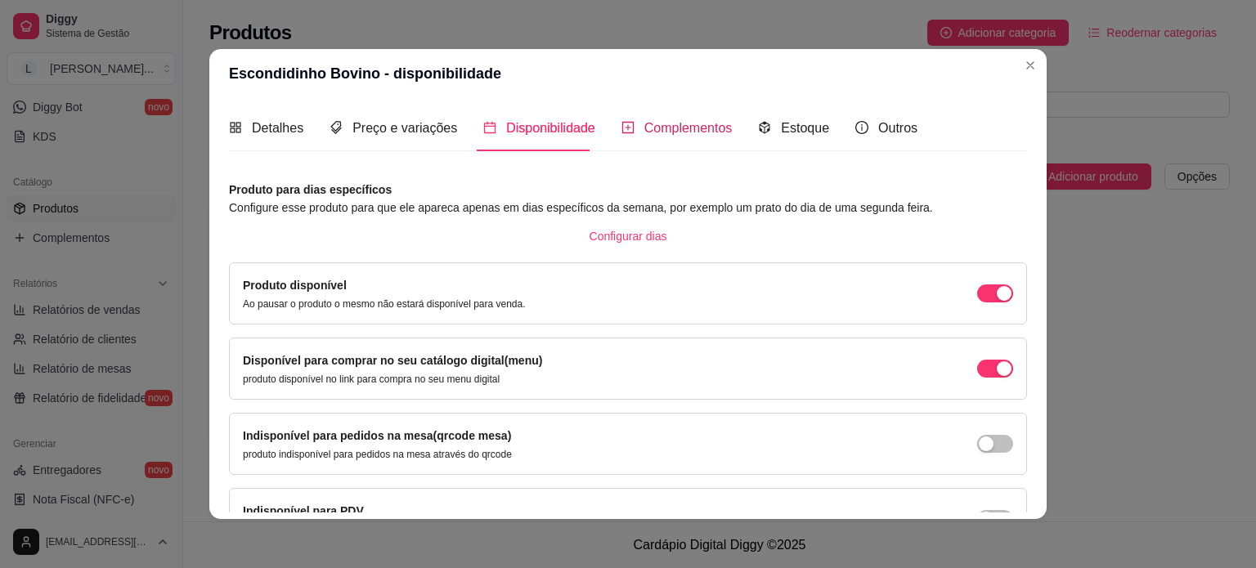
click at [700, 135] on span "Complementos" at bounding box center [689, 128] width 88 height 14
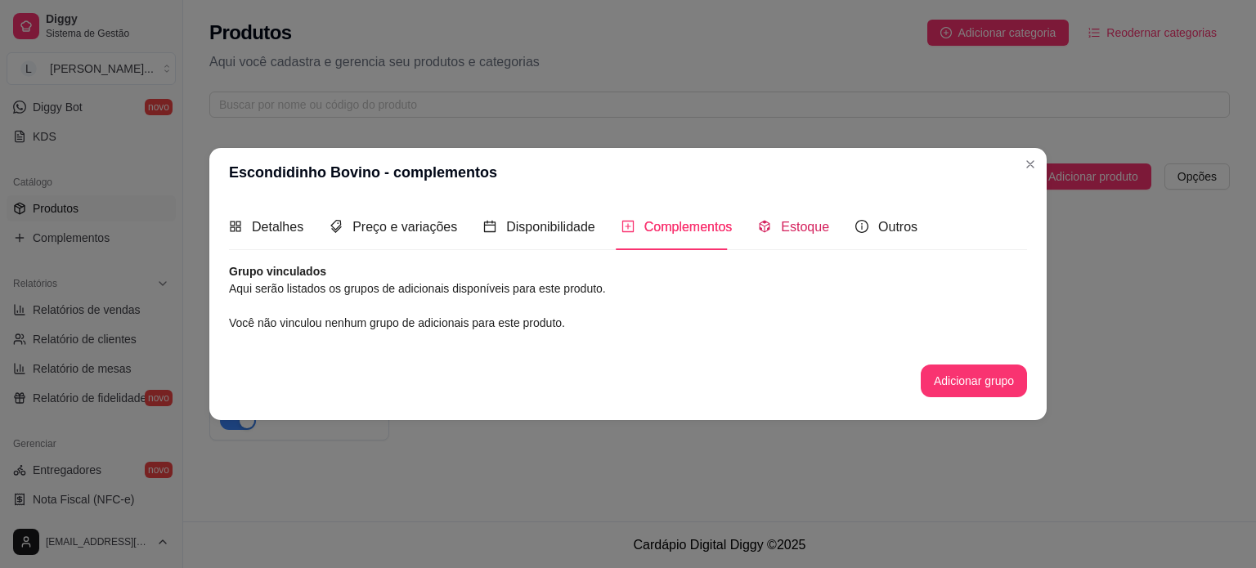
click at [769, 226] on div "Estoque" at bounding box center [793, 227] width 71 height 20
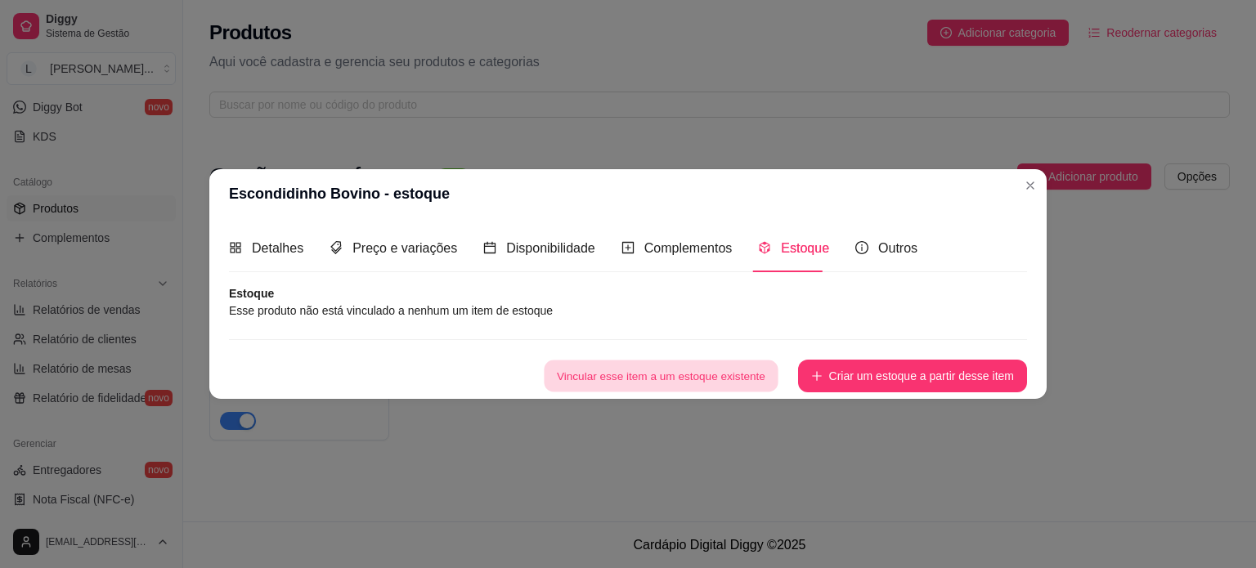
click at [708, 378] on button "Vincular esse item a um estoque existente" at bounding box center [661, 376] width 234 height 32
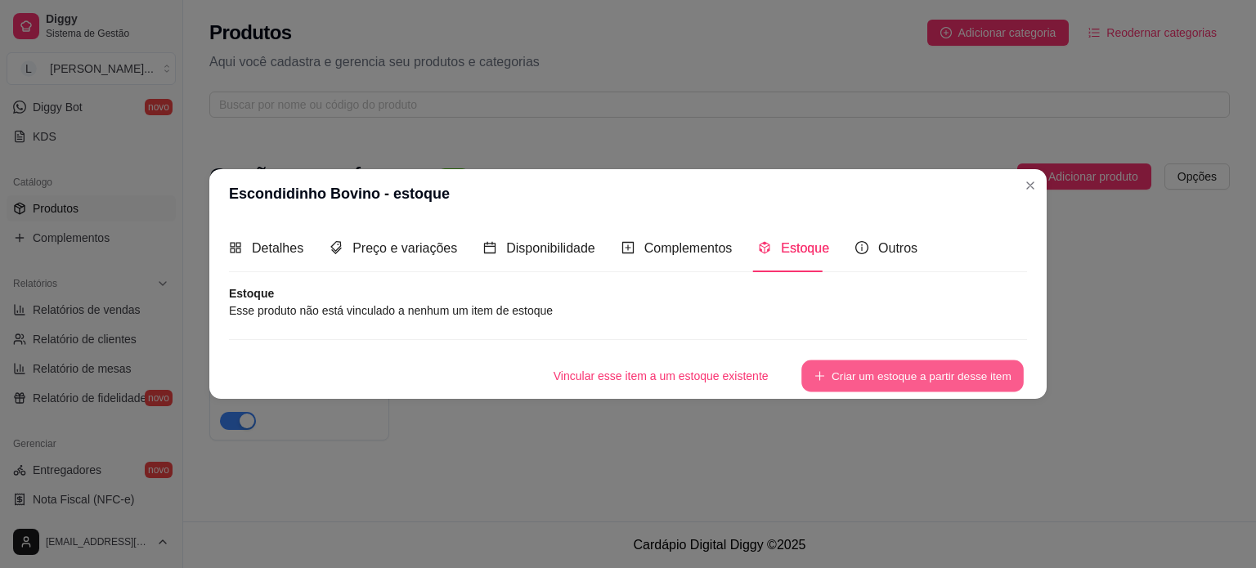
click at [956, 371] on button "Criar um estoque a partir desse item" at bounding box center [913, 376] width 222 height 32
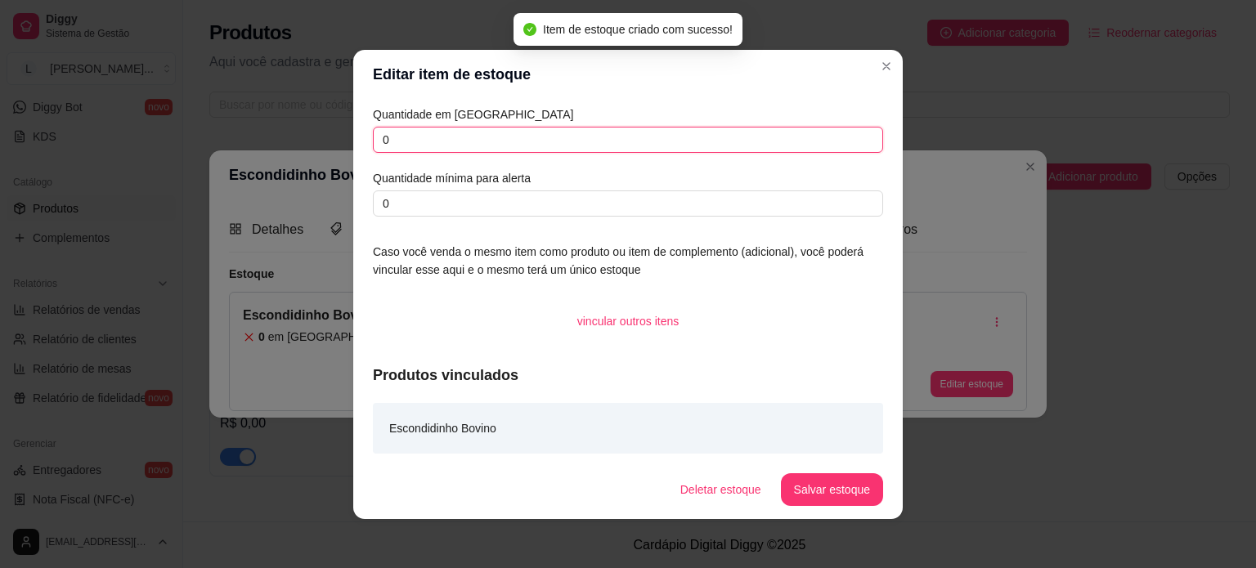
click at [450, 142] on input "0" at bounding box center [628, 140] width 510 height 26
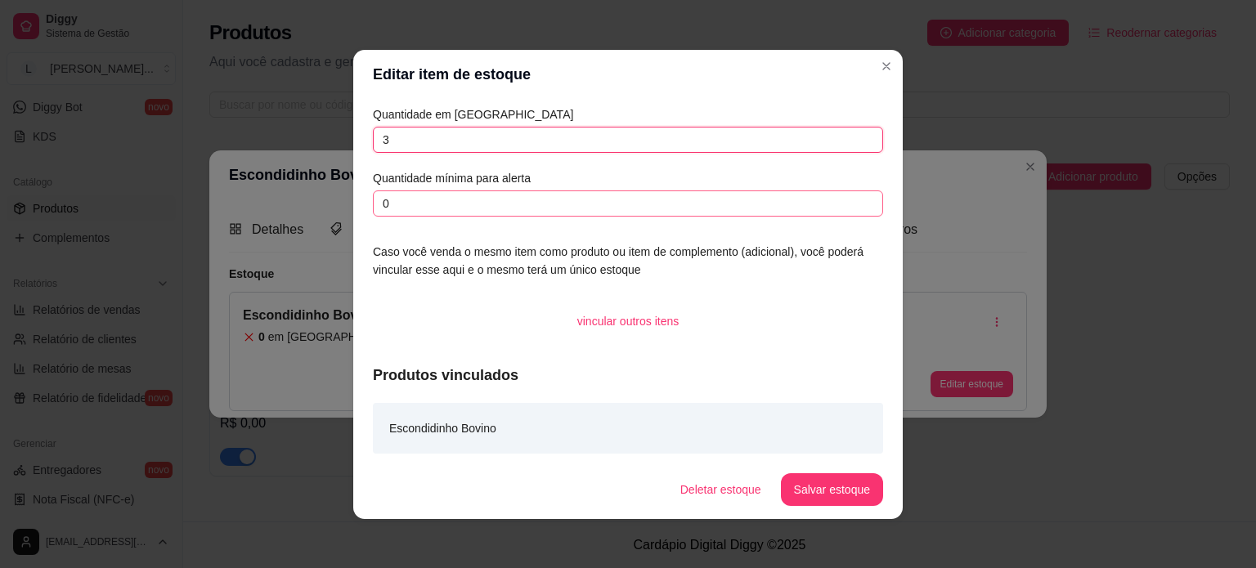
type input "3"
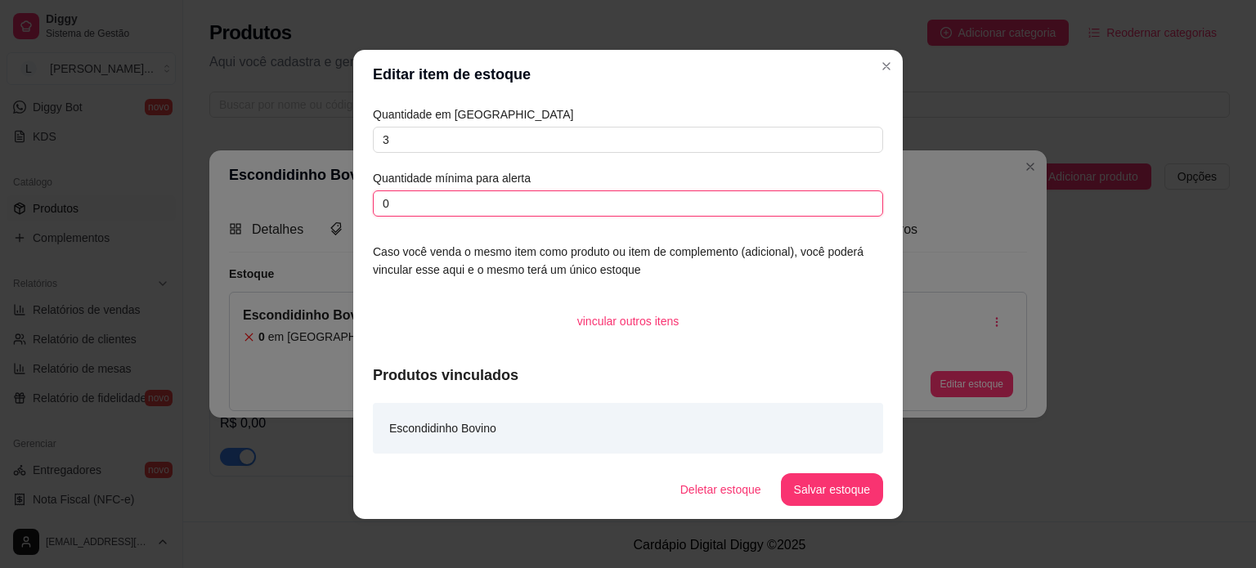
click at [465, 205] on input "0" at bounding box center [628, 204] width 510 height 26
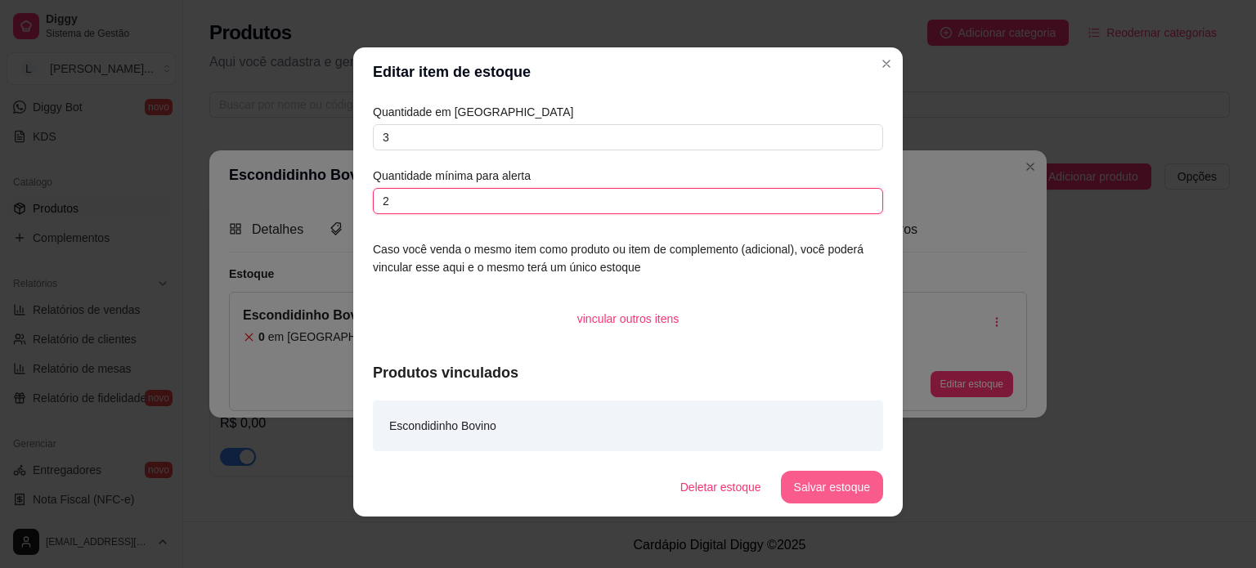
type input "2"
click at [821, 483] on button "Salvar estoque" at bounding box center [832, 487] width 102 height 33
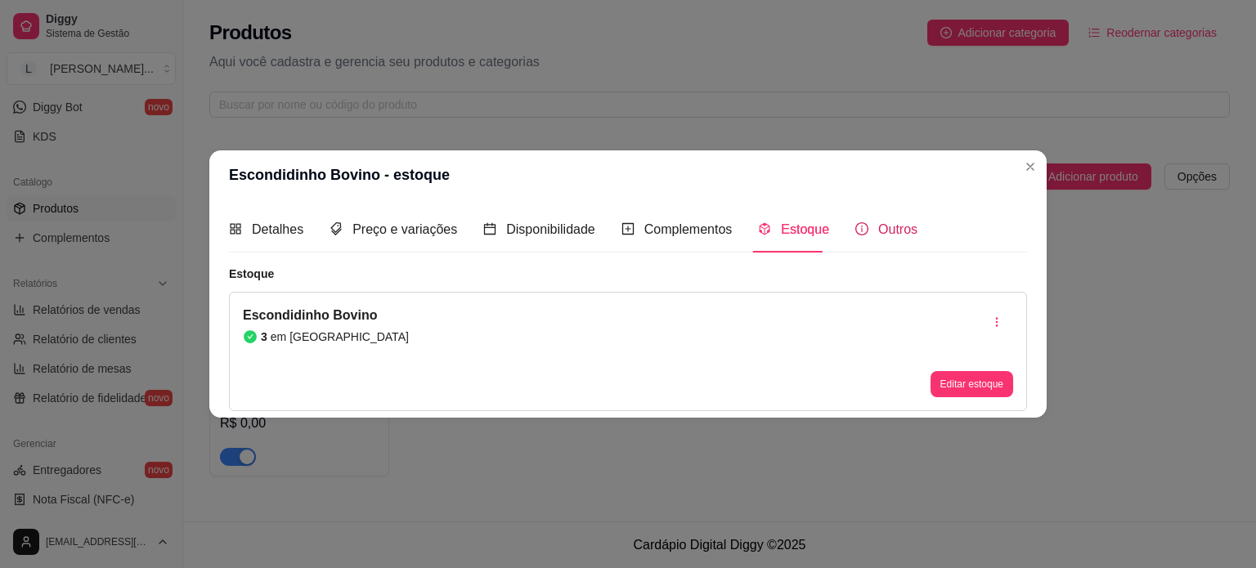
click at [904, 226] on span "Outros" at bounding box center [897, 229] width 39 height 14
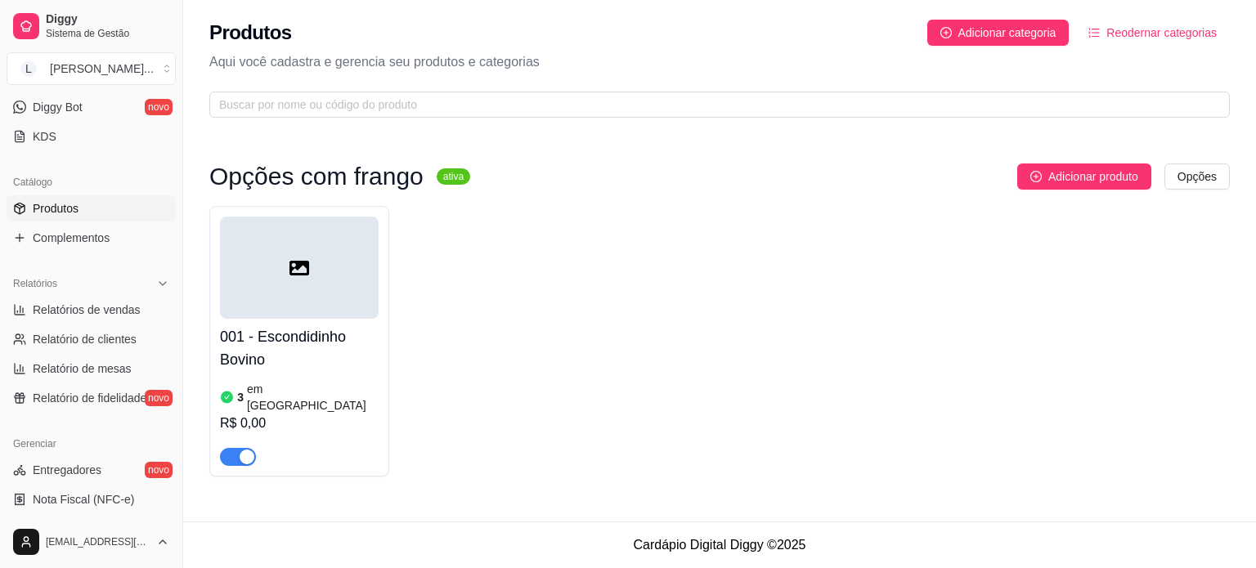
click at [326, 171] on h3 "Opções com frango" at bounding box center [316, 177] width 214 height 20
click at [380, 176] on h3 "Opções com frango" at bounding box center [316, 177] width 214 height 20
click at [1194, 179] on html "Diggy Sistema de Gestão L Leviè Cozinha ... Loja aberta Período gratuito até 08…" at bounding box center [628, 284] width 1256 height 568
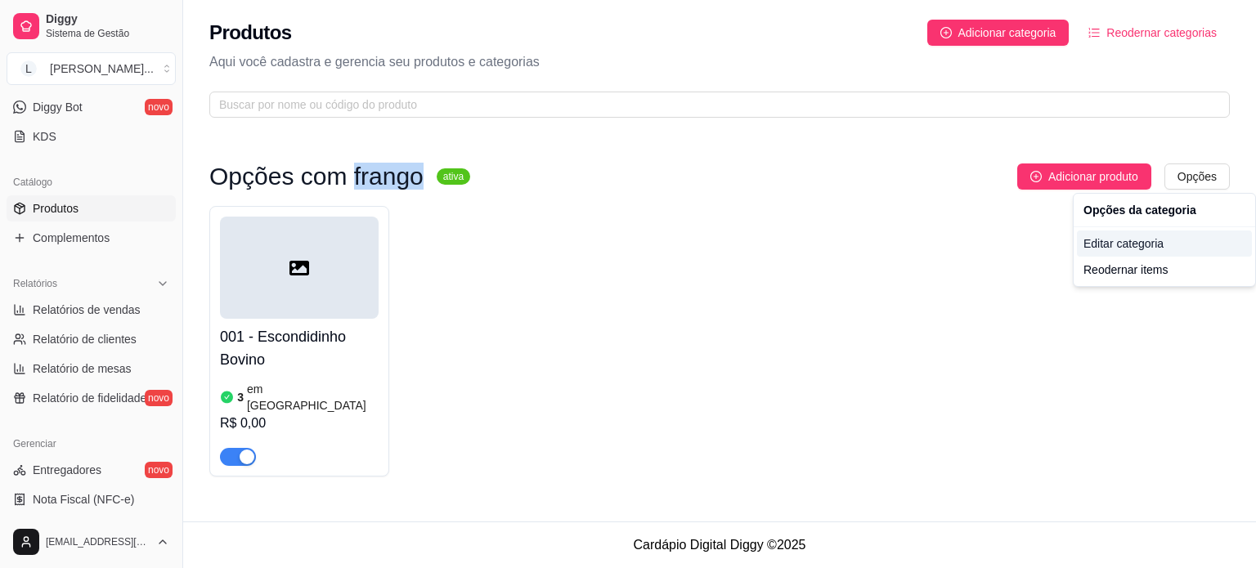
click at [1142, 250] on div "Editar categoria" at bounding box center [1164, 244] width 175 height 26
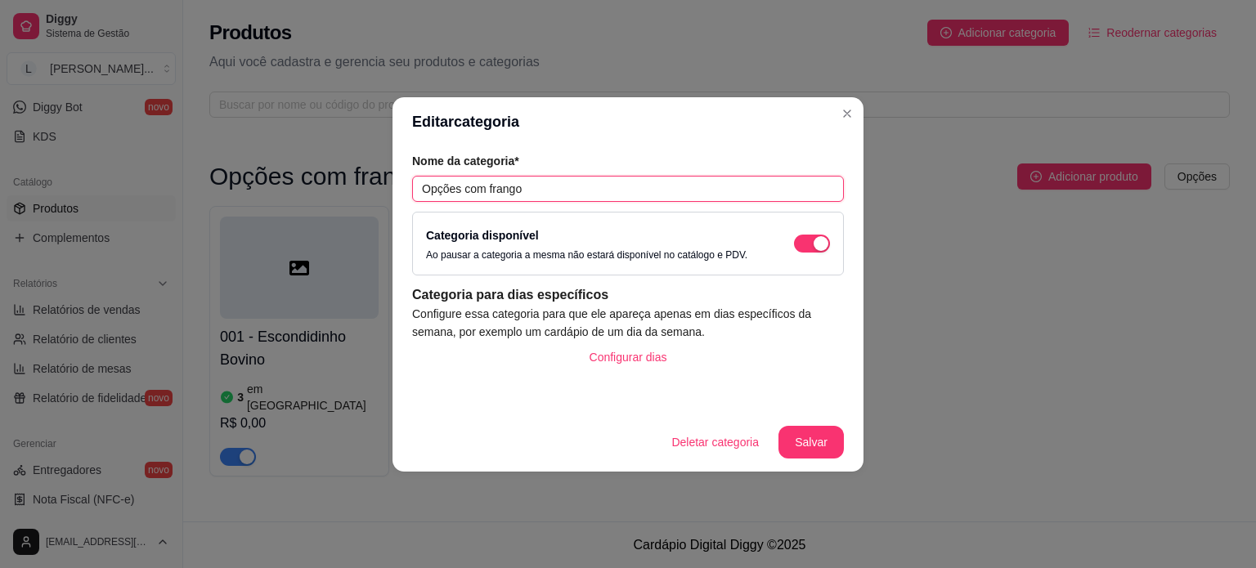
drag, startPoint x: 530, startPoint y: 185, endPoint x: 487, endPoint y: 186, distance: 42.5
click at [487, 186] on input "Opções com frango" at bounding box center [628, 189] width 432 height 26
type input "Opções com carne bovina"
click at [808, 438] on button "Salvar" at bounding box center [811, 442] width 64 height 32
click at [821, 438] on button "Salvar" at bounding box center [811, 442] width 64 height 32
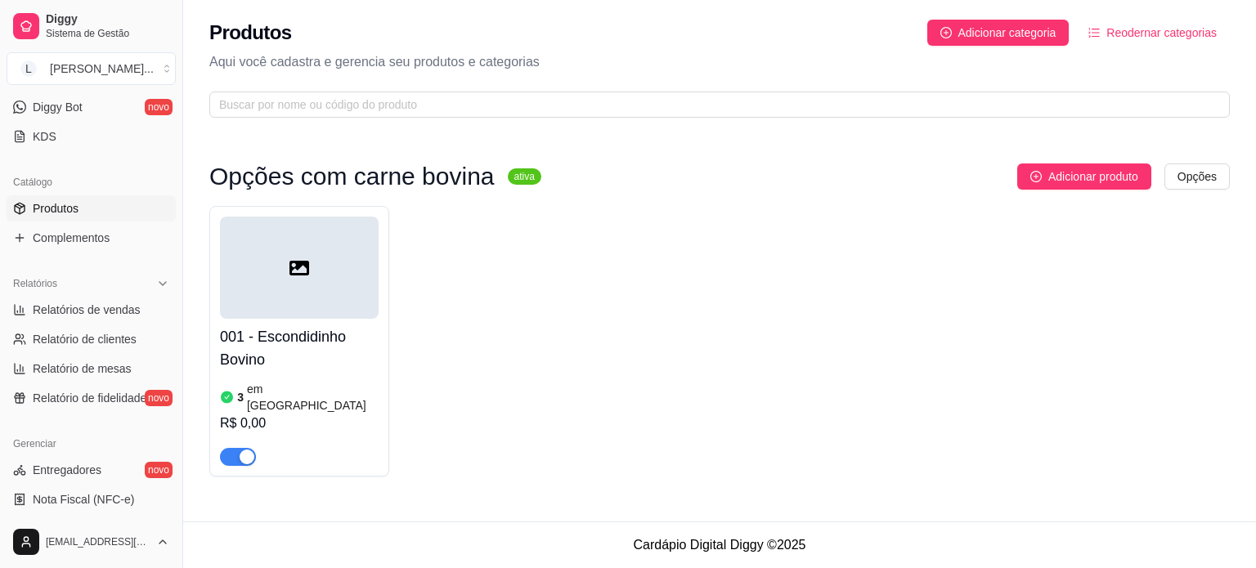
click at [1152, 377] on div "001 - Escondidinho Bovino 3 em estoque R$ 0,00" at bounding box center [719, 341] width 1021 height 271
click at [294, 272] on icon at bounding box center [300, 268] width 20 height 15
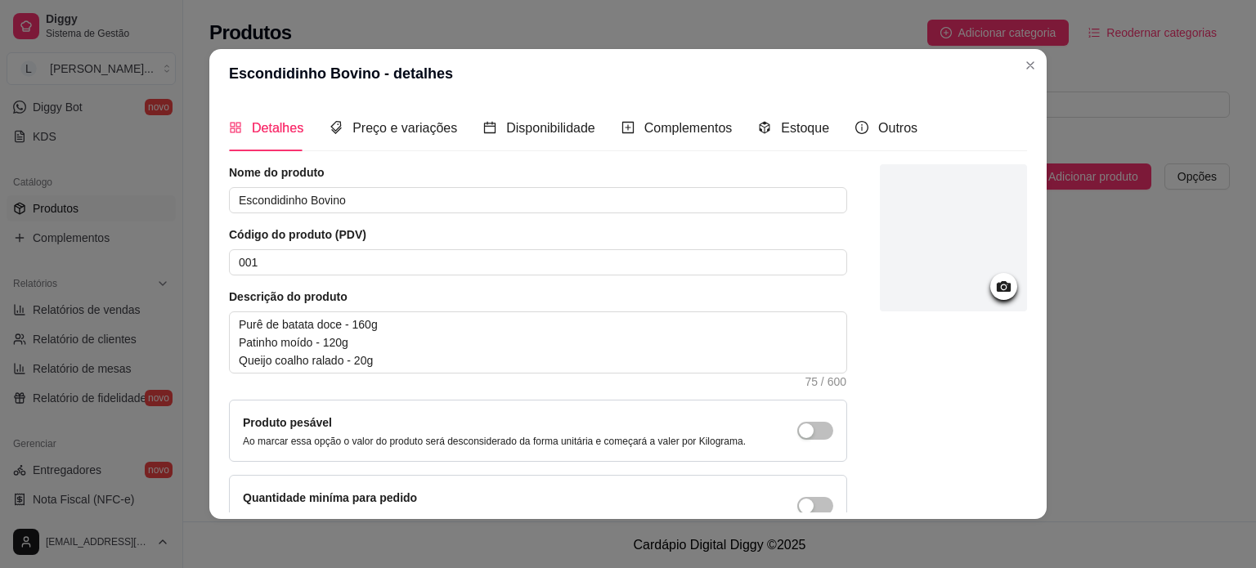
click at [995, 281] on icon at bounding box center [1004, 286] width 19 height 19
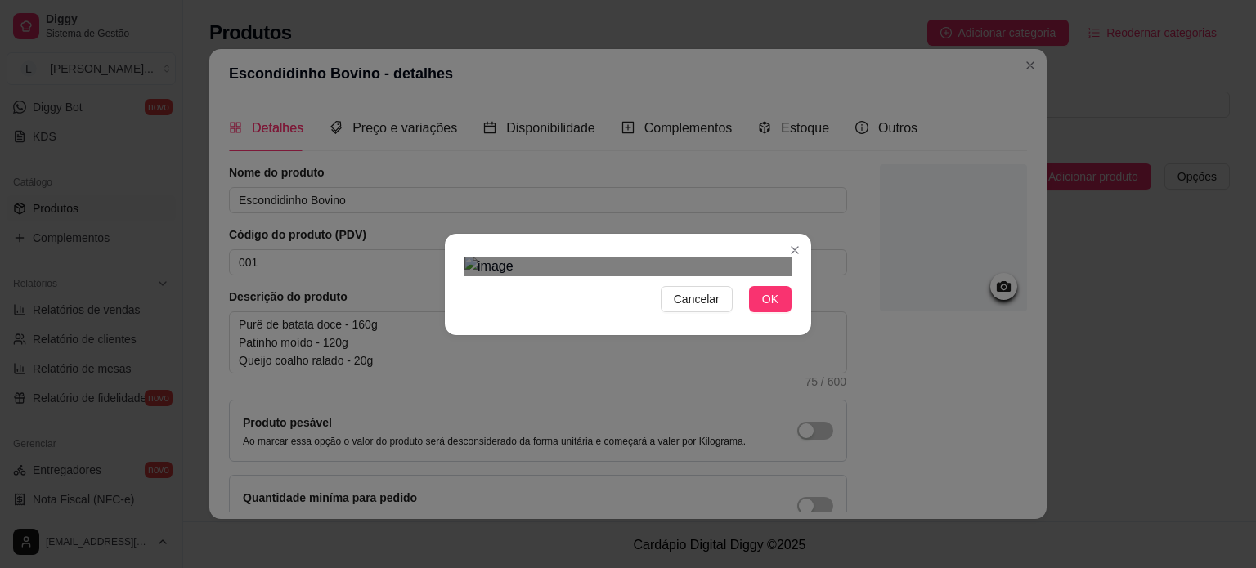
click at [688, 384] on div "Use the arrow keys to move the crop selection area" at bounding box center [623, 470] width 294 height 294
click at [631, 332] on div "Use the arrow keys to move the crop selection area" at bounding box center [621, 479] width 294 height 294
click at [775, 312] on button "OK" at bounding box center [770, 299] width 43 height 26
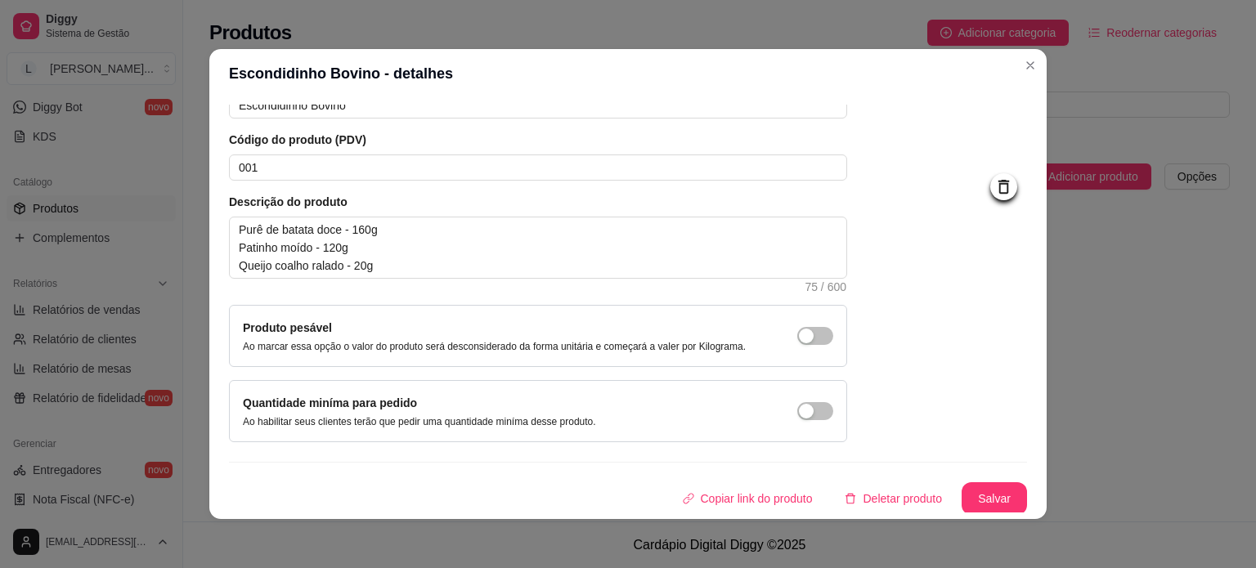
scroll to position [3, 0]
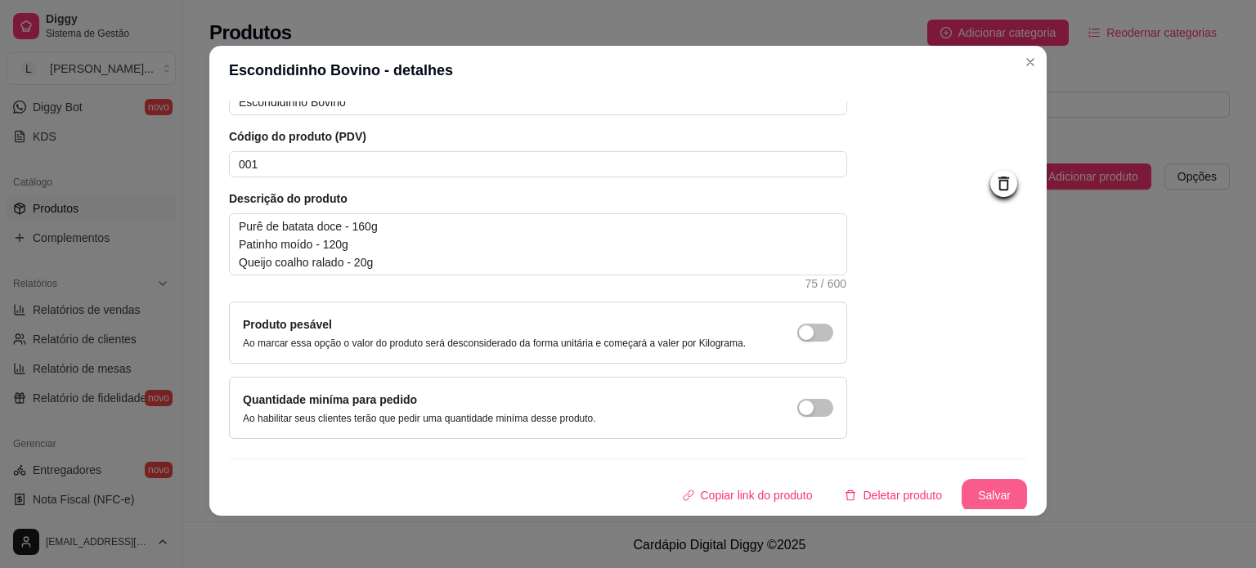
click at [974, 484] on button "Salvar" at bounding box center [994, 495] width 65 height 33
click at [990, 488] on button "Salvar" at bounding box center [994, 495] width 65 height 33
